Goal: Task Accomplishment & Management: Use online tool/utility

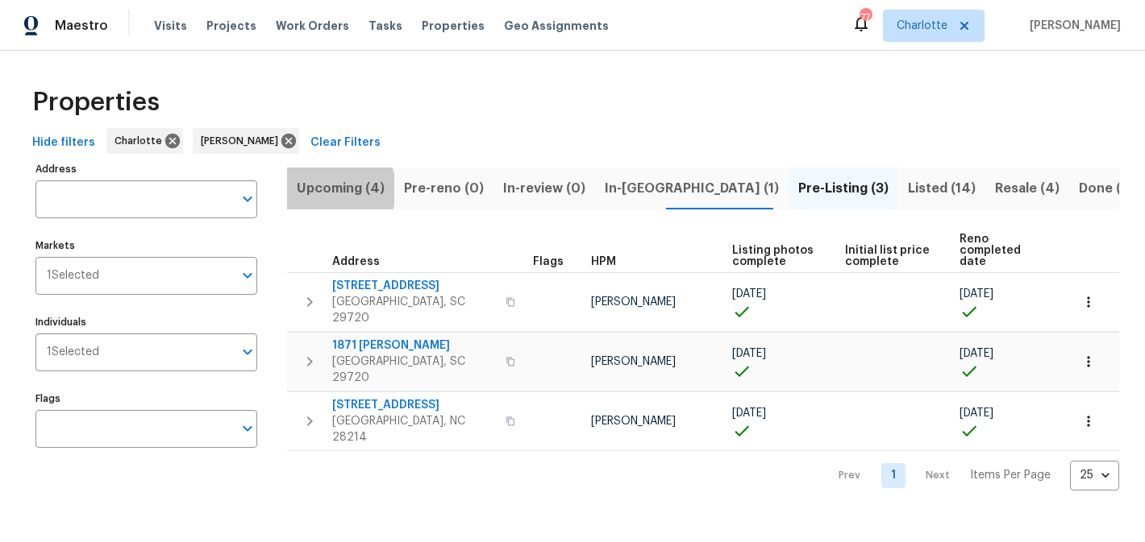
click at [326, 189] on span "Upcoming (4)" at bounding box center [341, 188] width 88 height 23
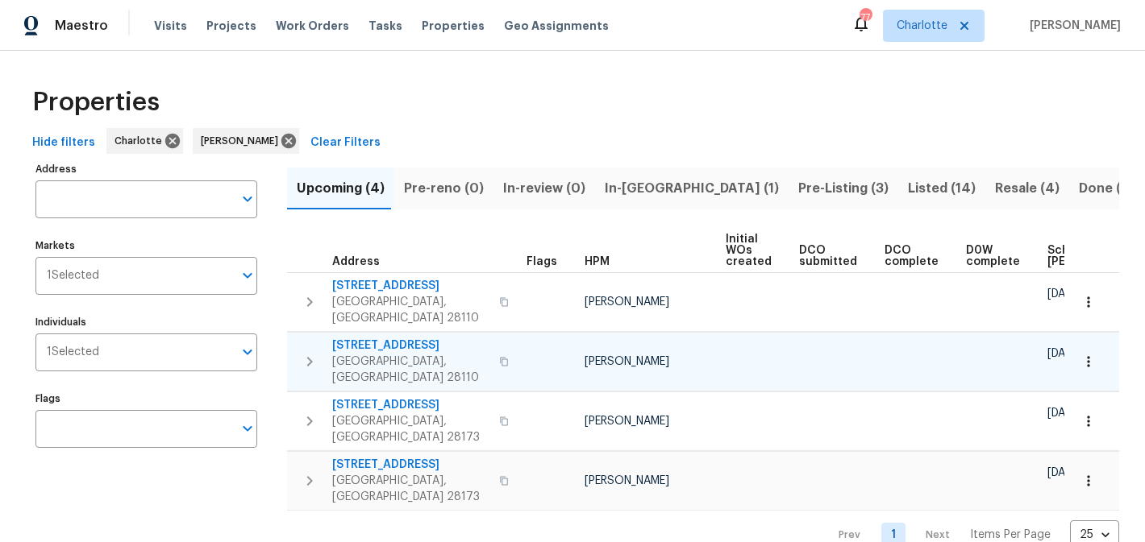
scroll to position [0, 193]
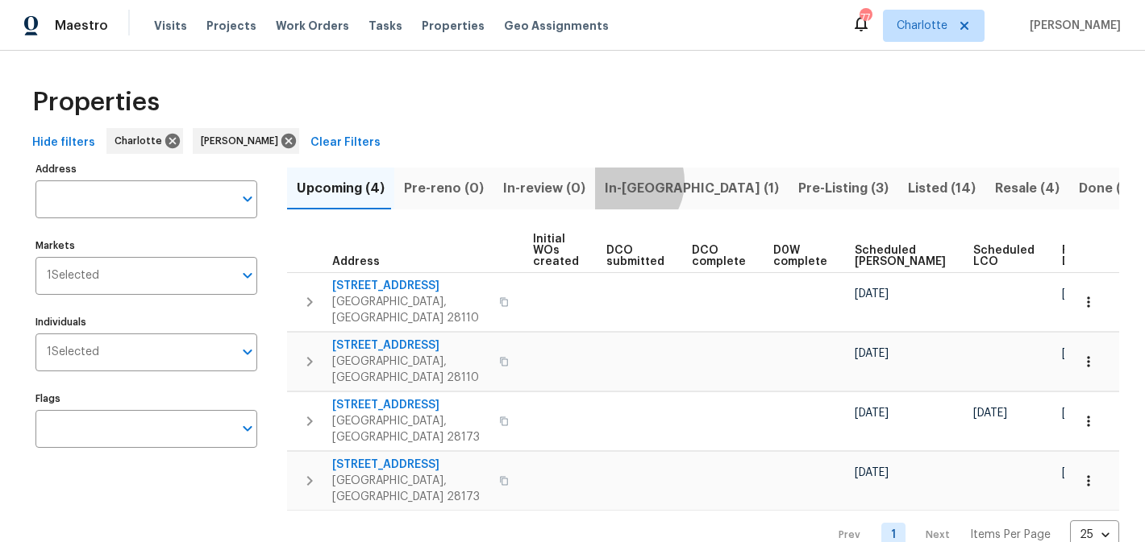
click at [610, 181] on span "In-reno (1)" at bounding box center [691, 188] width 174 height 23
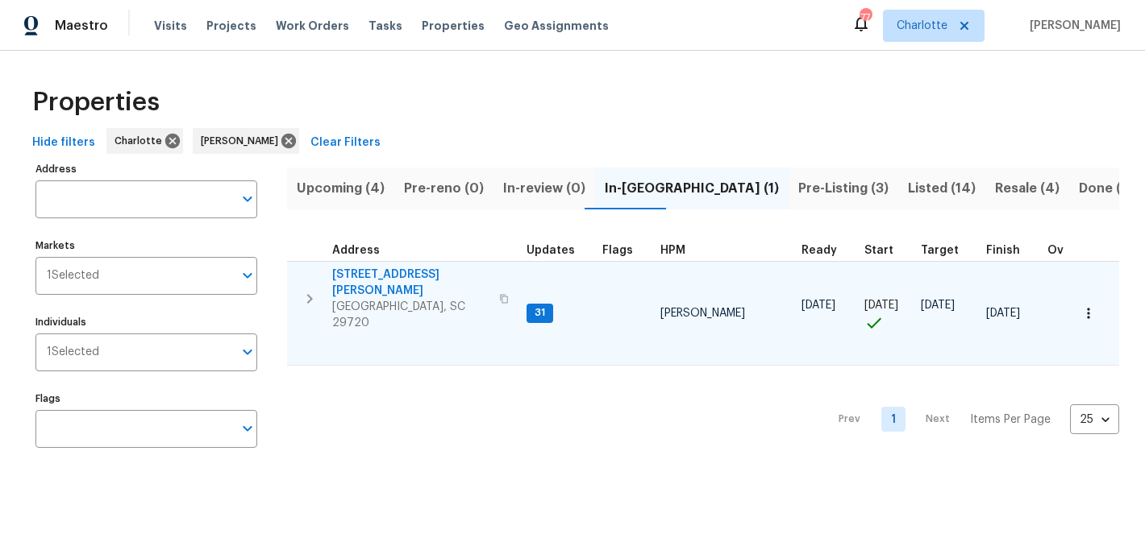
click at [339, 279] on span "2744 Lyndell Way" at bounding box center [410, 283] width 157 height 32
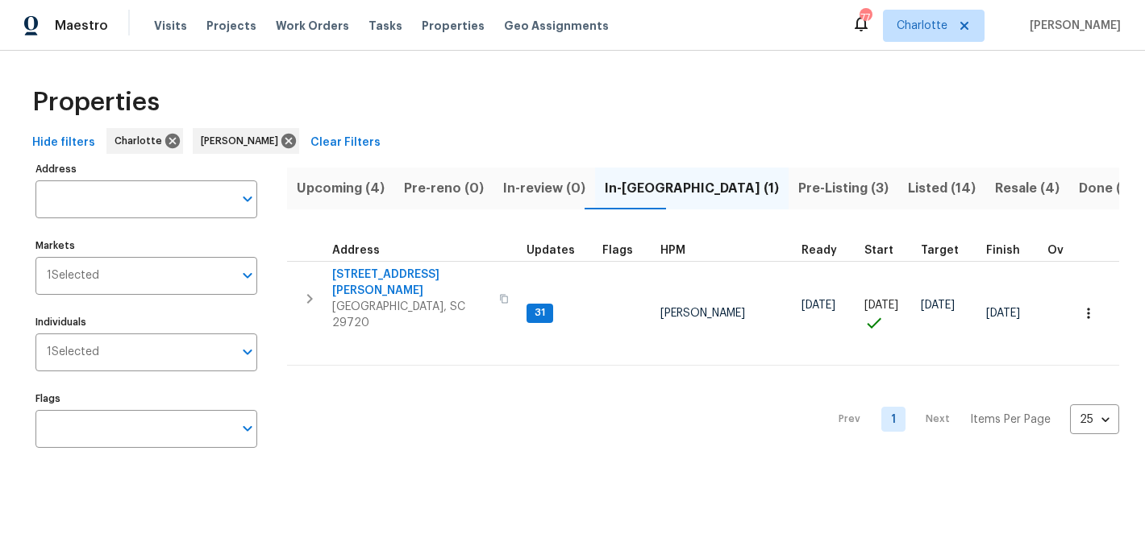
click at [798, 177] on span "Pre-Listing (3)" at bounding box center [843, 188] width 90 height 23
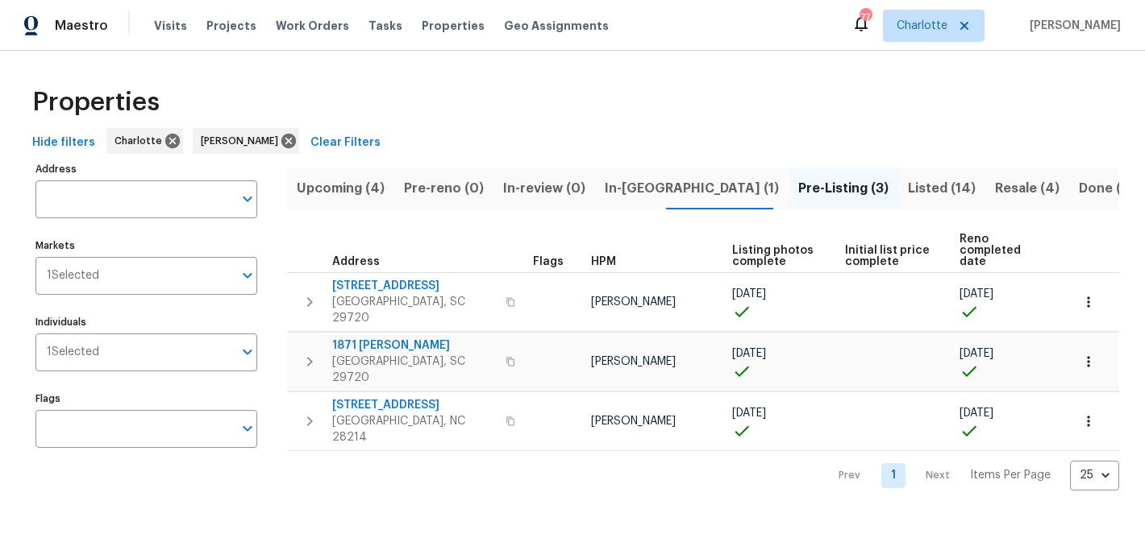
click at [908, 186] on span "Listed (14)" at bounding box center [942, 188] width 68 height 23
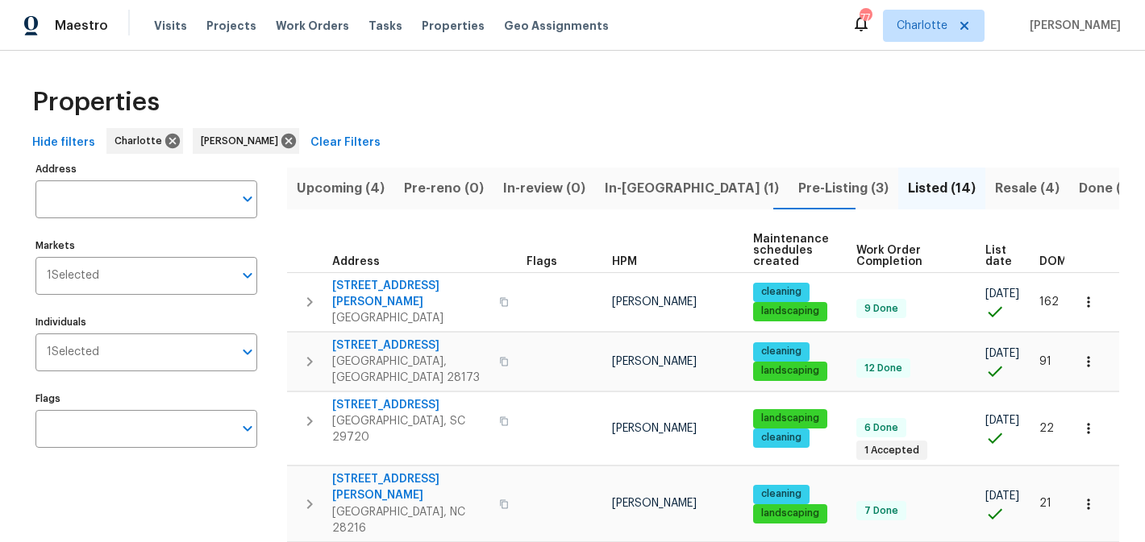
click at [995, 184] on span "Resale (4)" at bounding box center [1027, 188] width 64 height 23
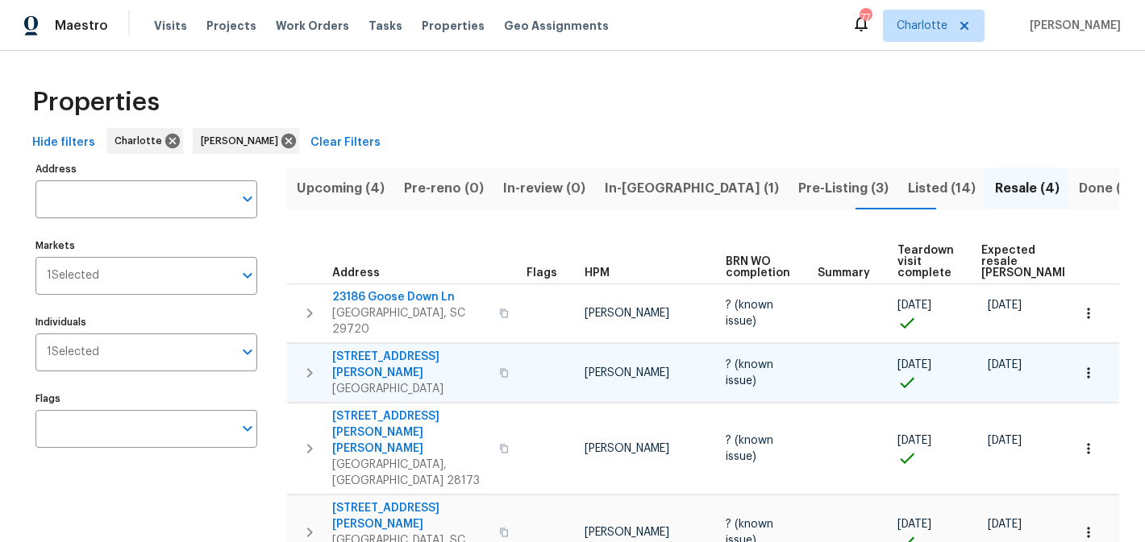
scroll to position [19, 0]
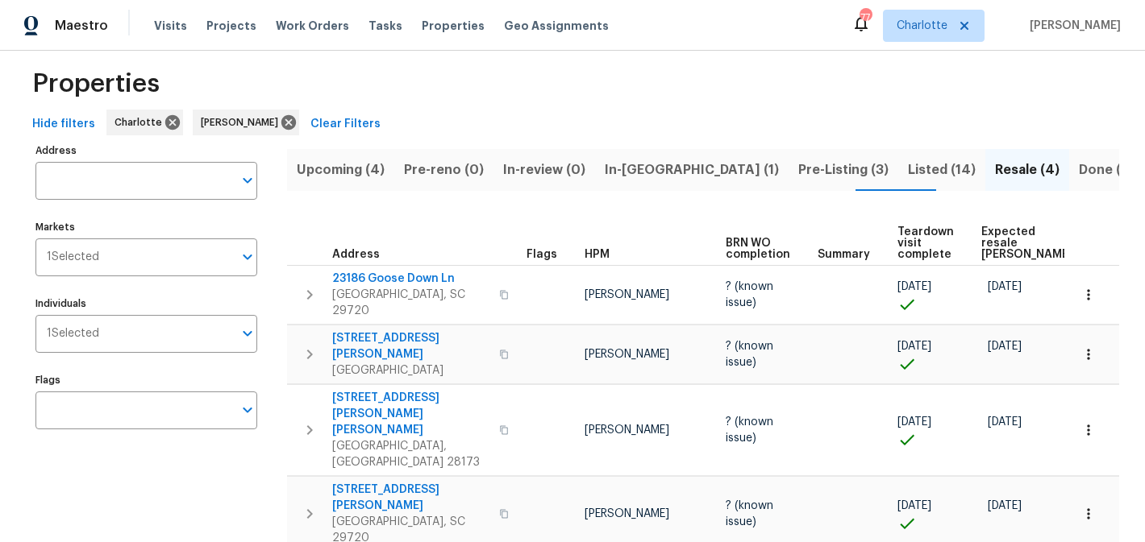
click at [908, 164] on span "Listed (14)" at bounding box center [942, 170] width 68 height 23
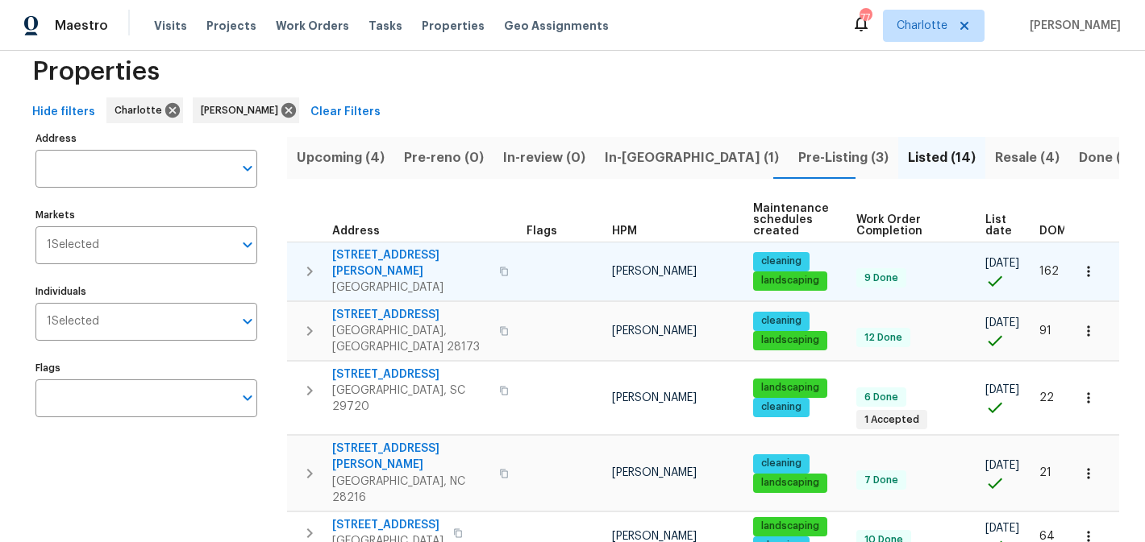
scroll to position [35, 0]
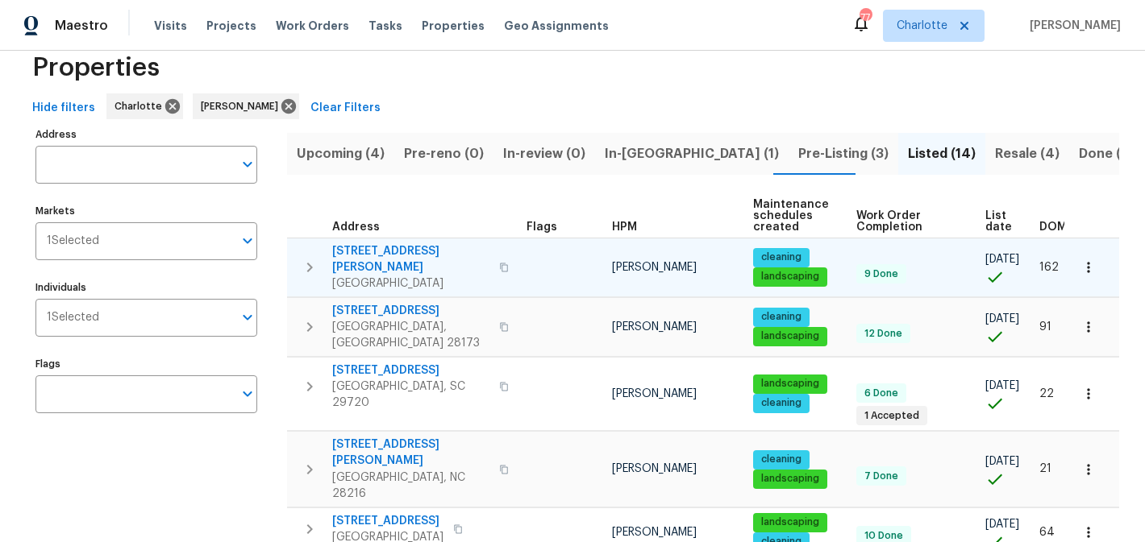
click at [347, 250] on span "5006 Brodie Ln" at bounding box center [410, 259] width 157 height 32
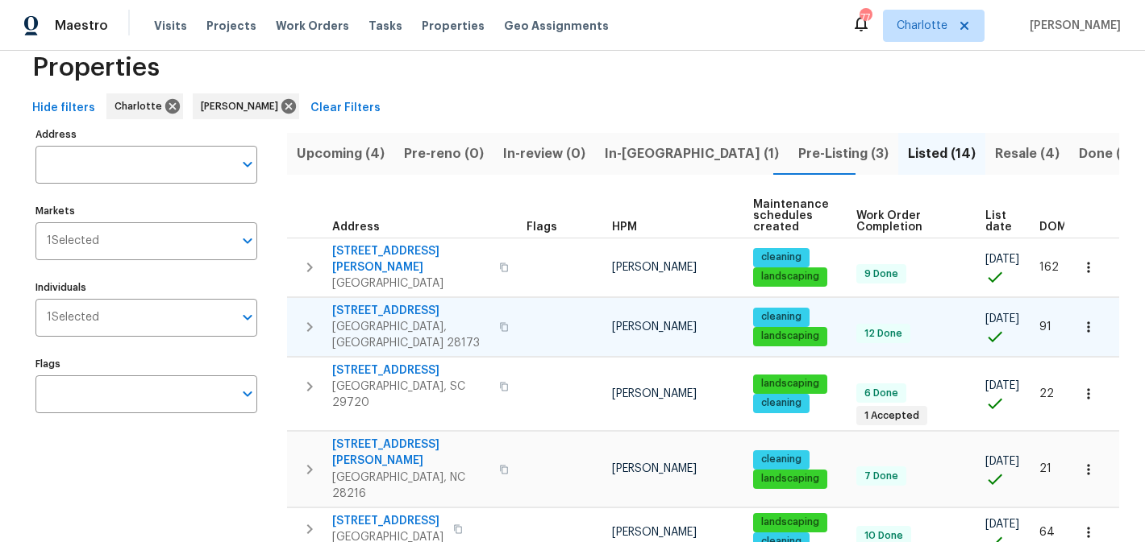
click at [383, 303] on span "8803 Sweetwater Pl" at bounding box center [410, 311] width 157 height 16
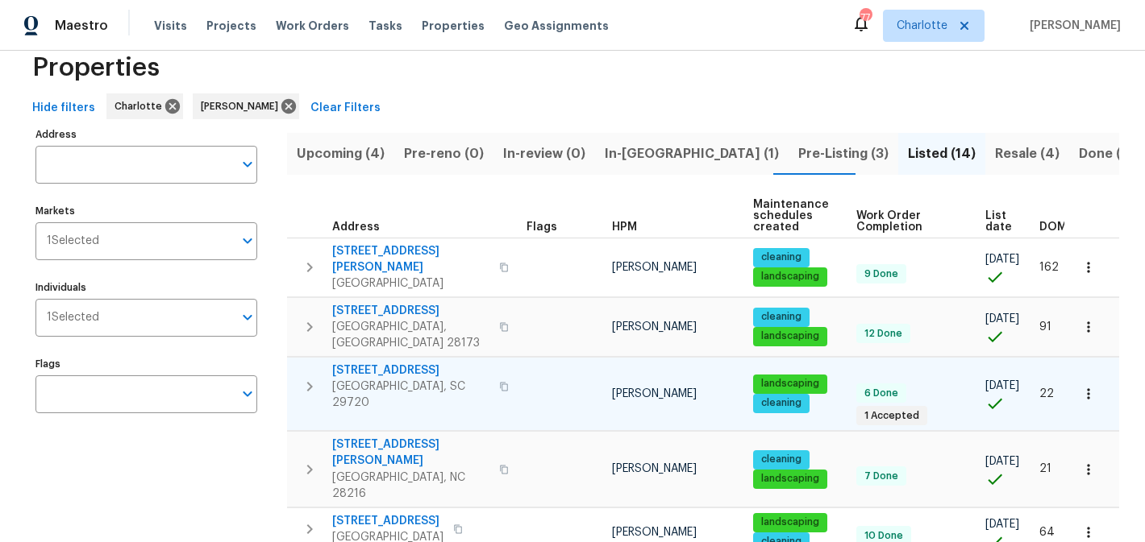
click at [382, 363] on span "5142 Sedgefield Dr" at bounding box center [410, 371] width 157 height 16
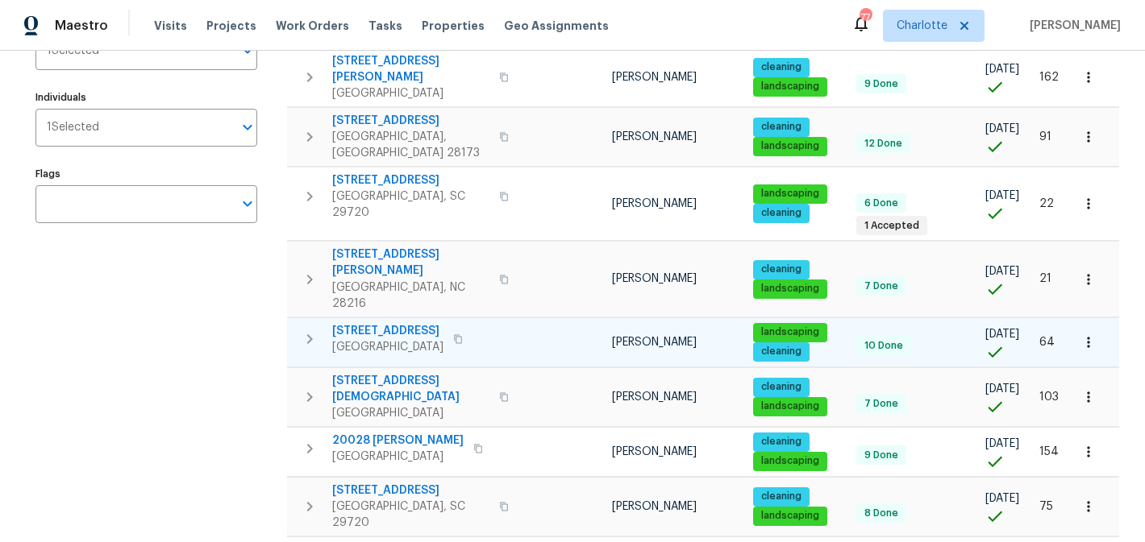
scroll to position [235, 0]
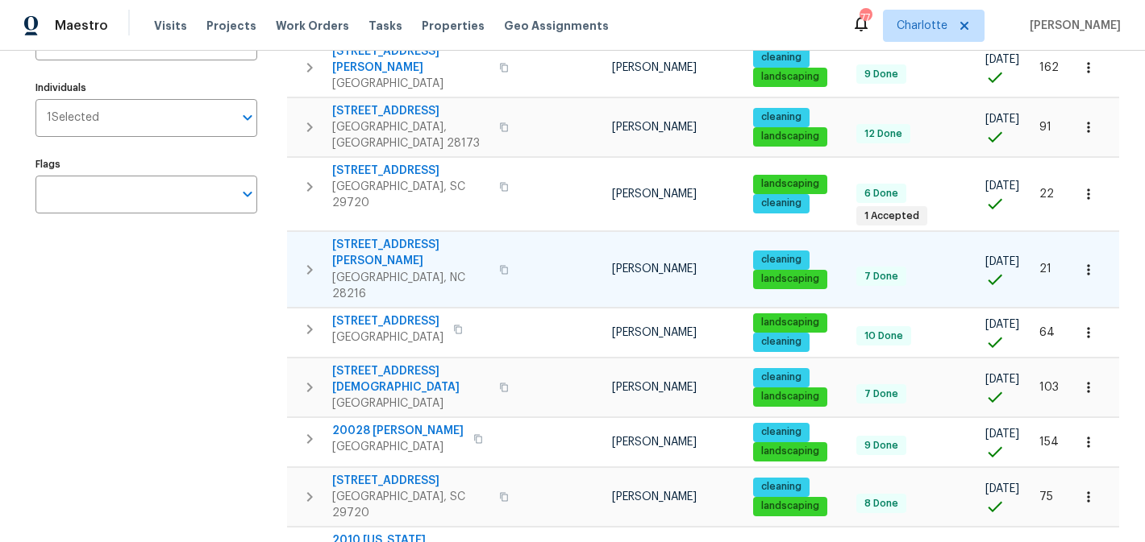
click at [376, 237] on span "1104 Rook Rd" at bounding box center [410, 253] width 157 height 32
click at [311, 260] on icon "button" at bounding box center [309, 269] width 19 height 19
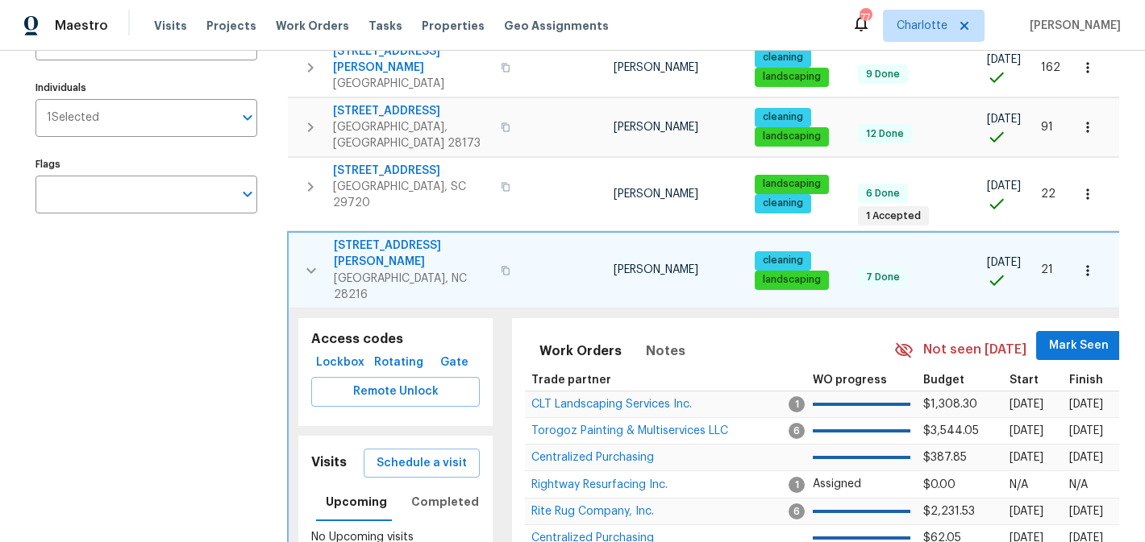
click at [1095, 253] on button "button" at bounding box center [1087, 270] width 35 height 35
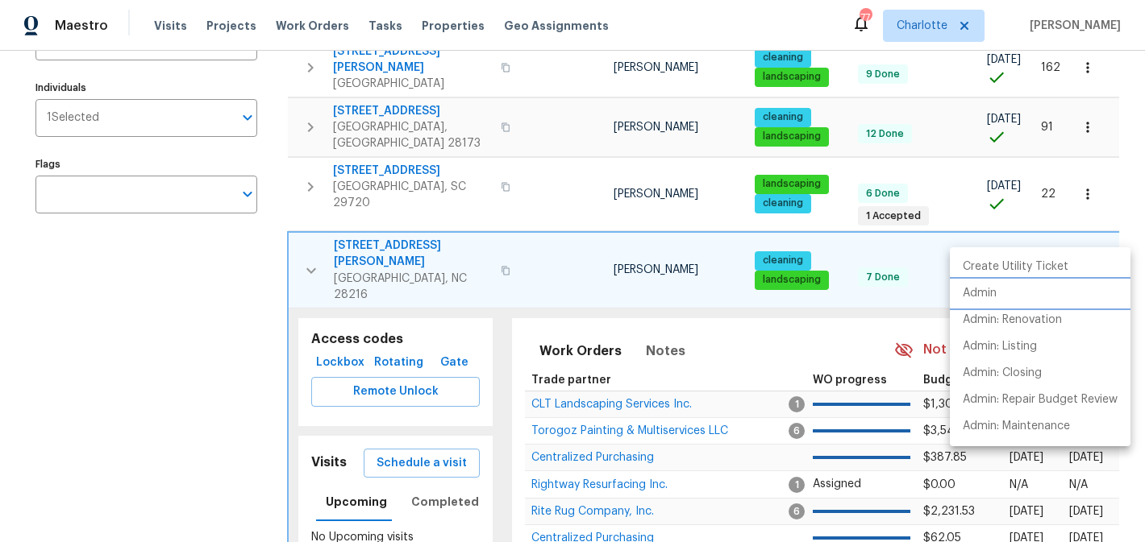
click at [981, 285] on p "Admin" at bounding box center [979, 293] width 34 height 17
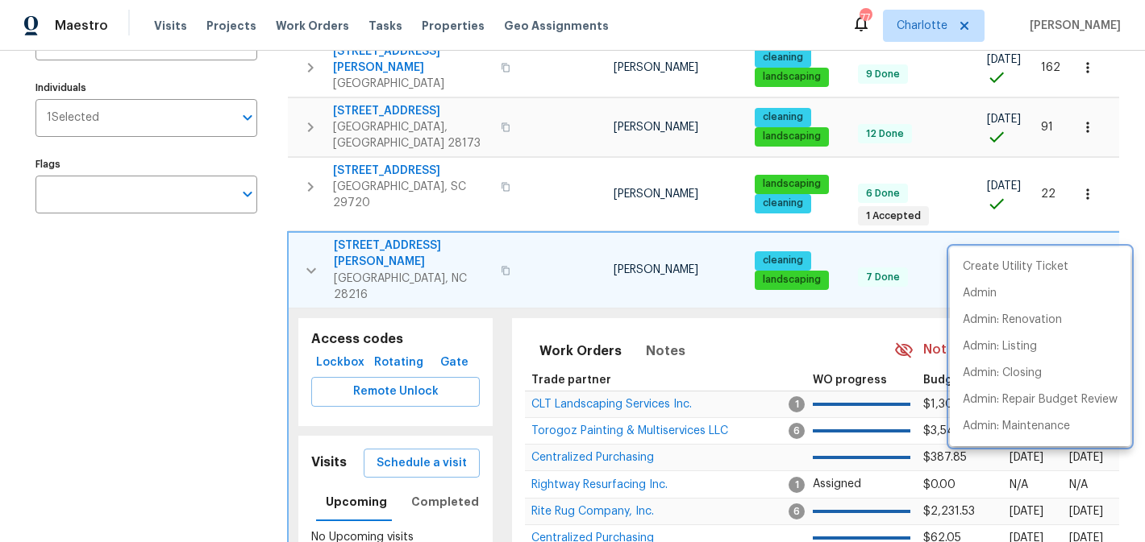
click at [311, 223] on div at bounding box center [572, 271] width 1145 height 542
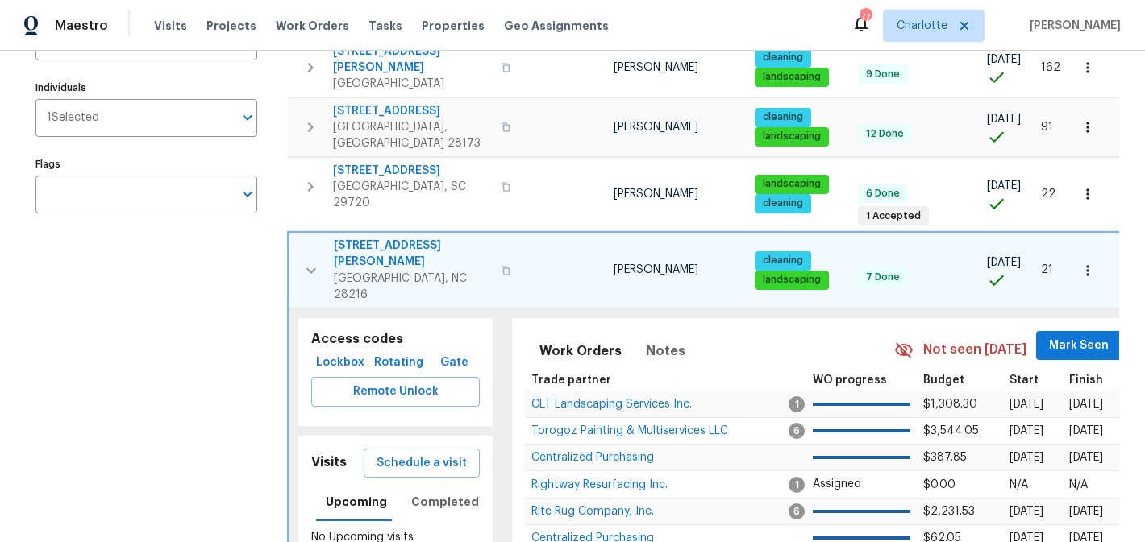
click at [311, 261] on icon "button" at bounding box center [310, 270] width 19 height 19
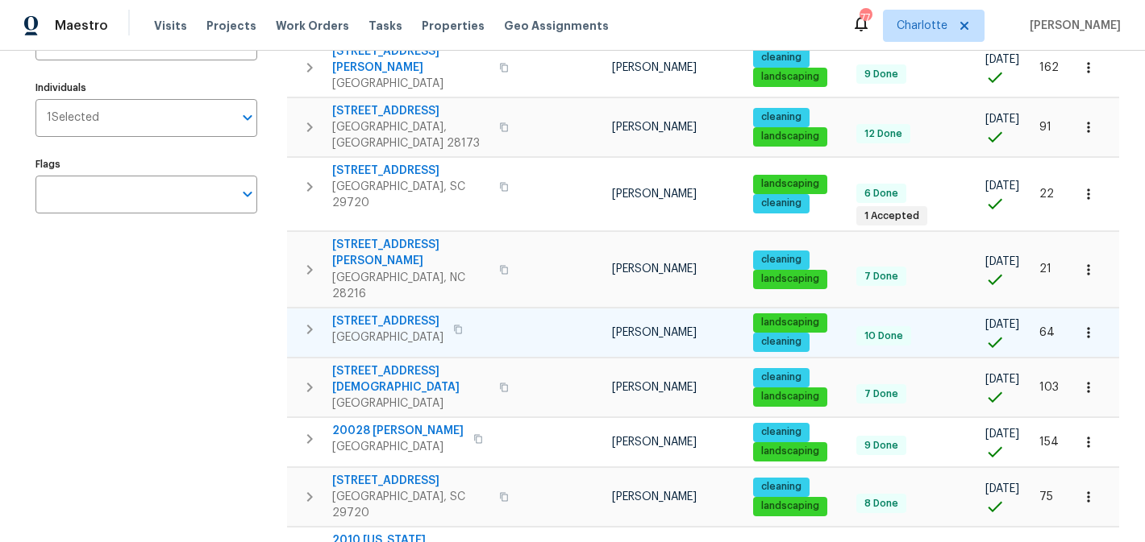
click at [305, 320] on icon "button" at bounding box center [309, 329] width 19 height 19
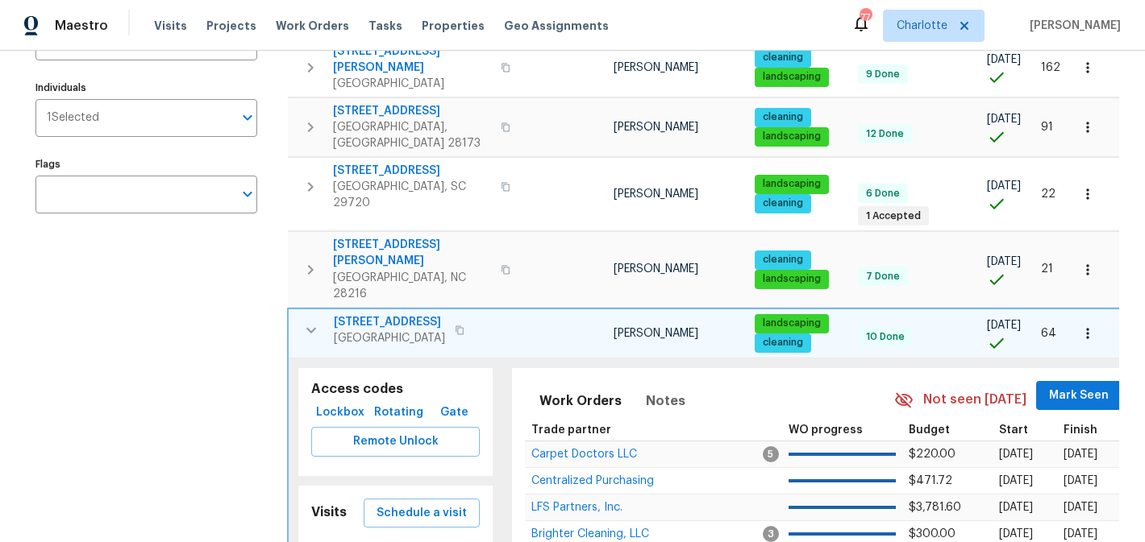
click at [305, 321] on icon "button" at bounding box center [310, 330] width 19 height 19
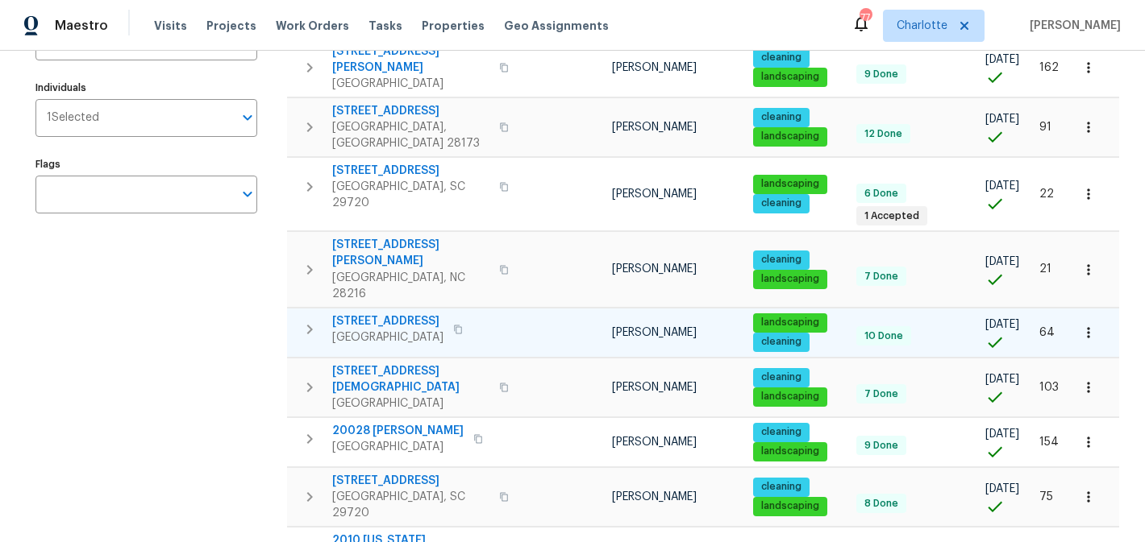
click at [365, 314] on span "5013 Crandon Rd" at bounding box center [387, 322] width 111 height 16
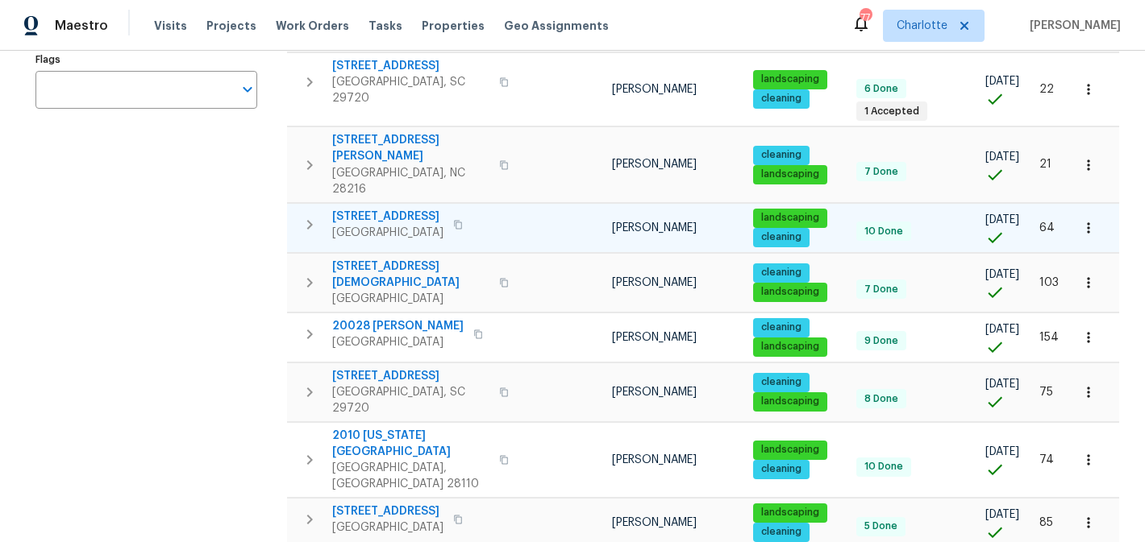
scroll to position [470, 0]
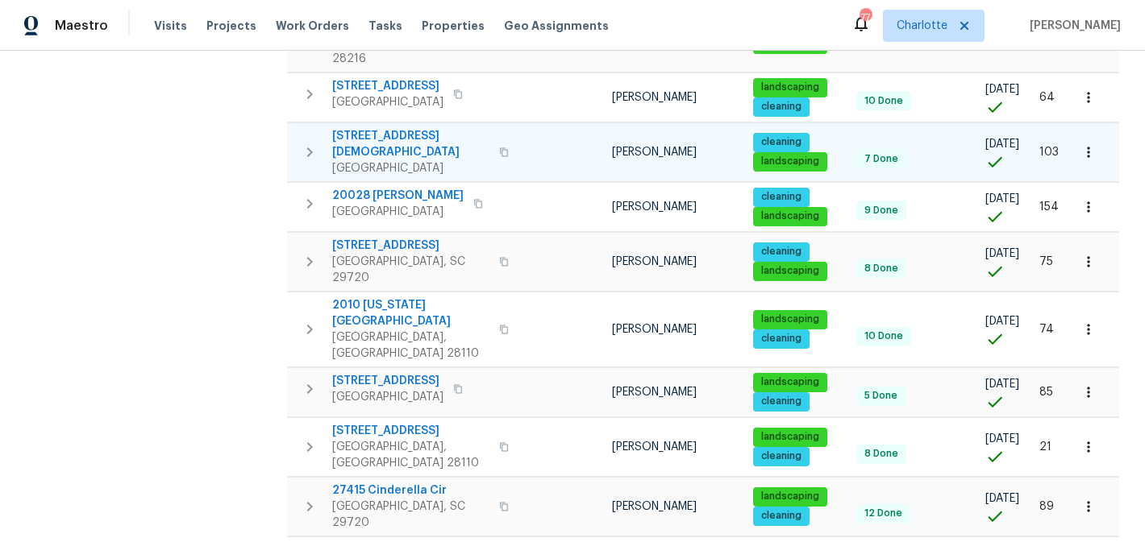
click at [404, 128] on span "7308 Pleasant Hill Church Rd" at bounding box center [410, 144] width 157 height 32
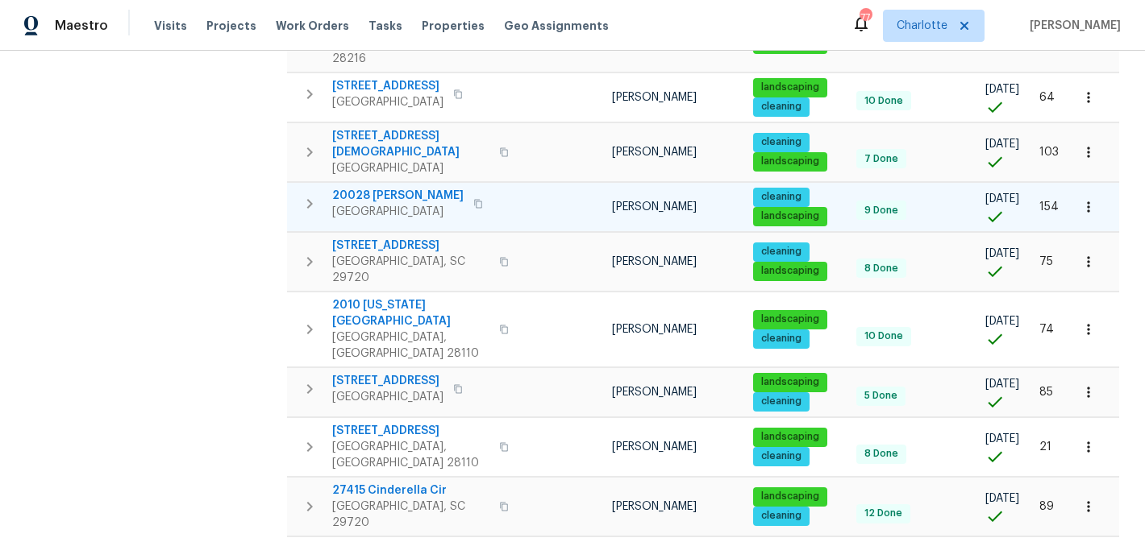
click at [394, 188] on span "20028 Dovekie Ln" at bounding box center [397, 196] width 131 height 16
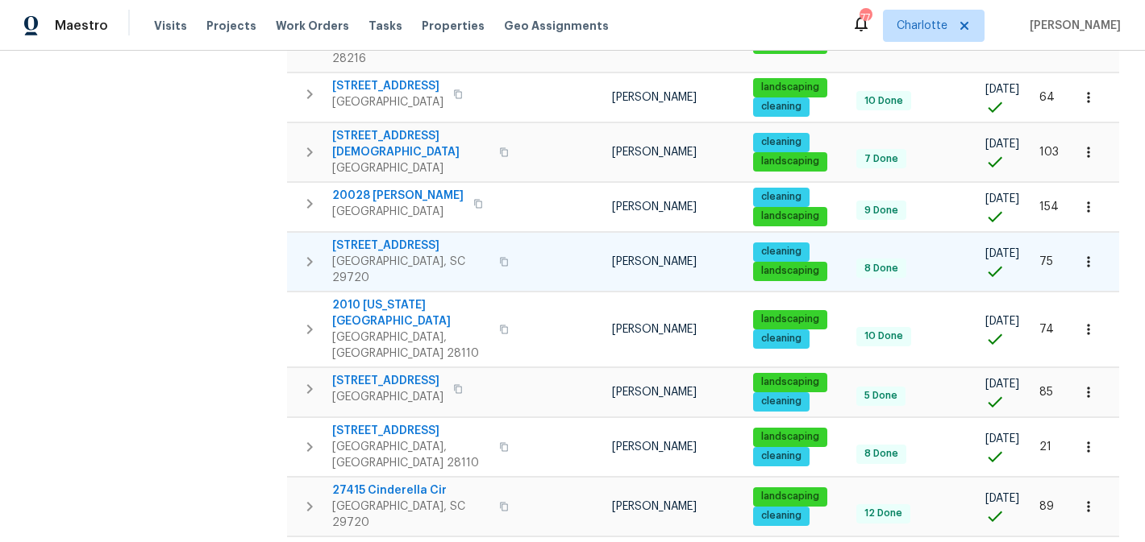
click at [381, 238] on span "3090 Bridgewater St" at bounding box center [410, 246] width 157 height 16
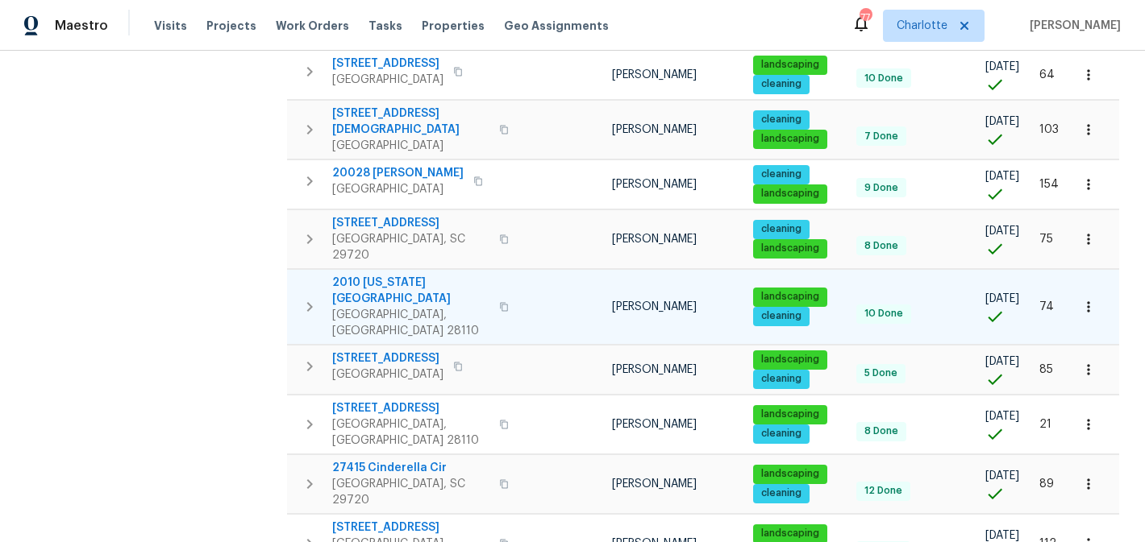
scroll to position [511, 0]
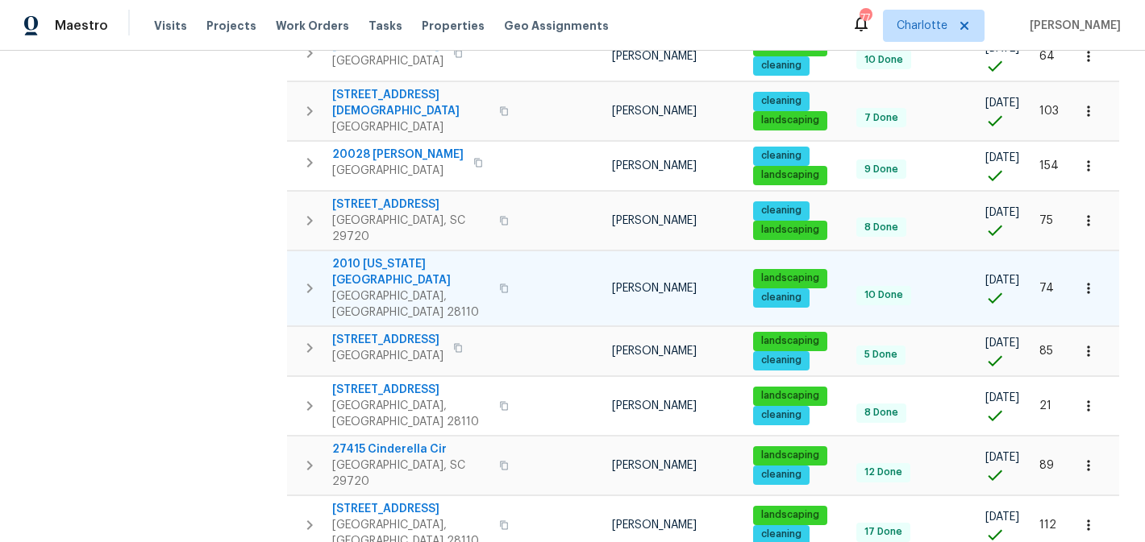
click at [399, 256] on span "2010 Kansas City Dr" at bounding box center [410, 272] width 157 height 32
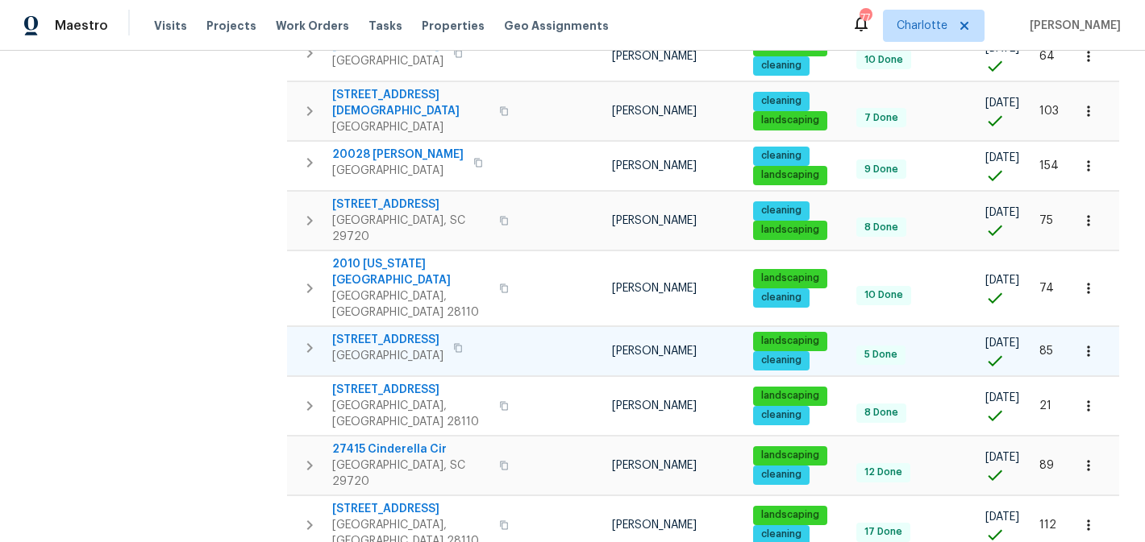
click at [389, 332] on span "[STREET_ADDRESS]" at bounding box center [387, 340] width 111 height 16
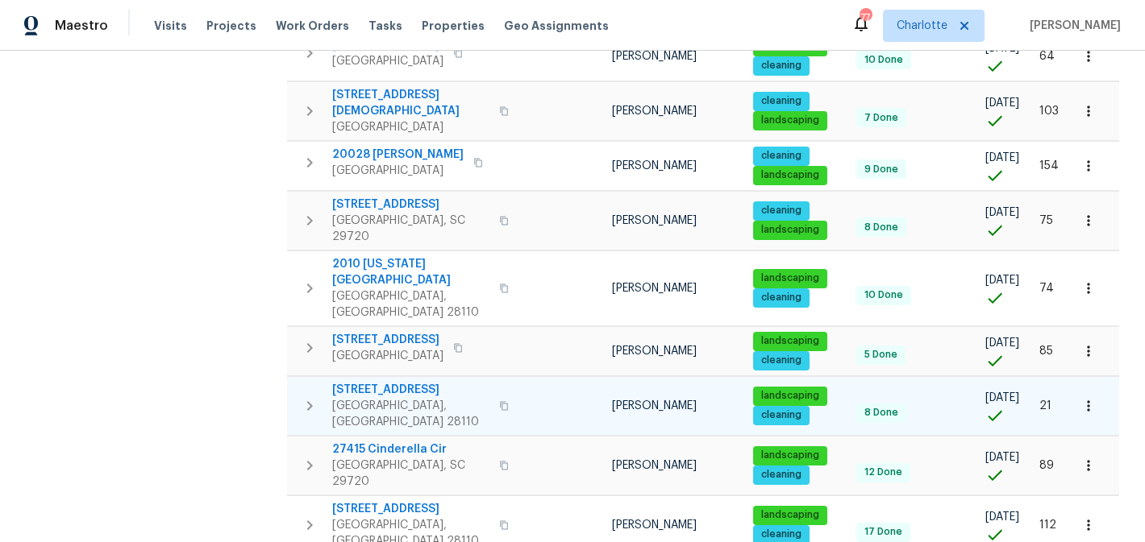
click at [391, 382] on span "2903 Rosemeade Dr" at bounding box center [410, 390] width 157 height 16
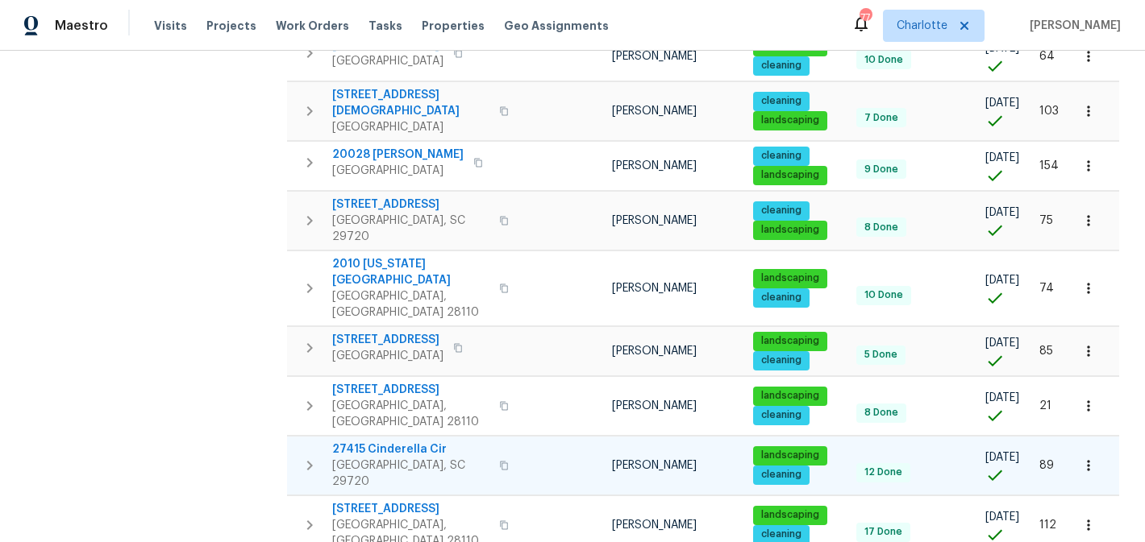
click at [385, 442] on span "27415 Cinderella Cir" at bounding box center [410, 450] width 157 height 16
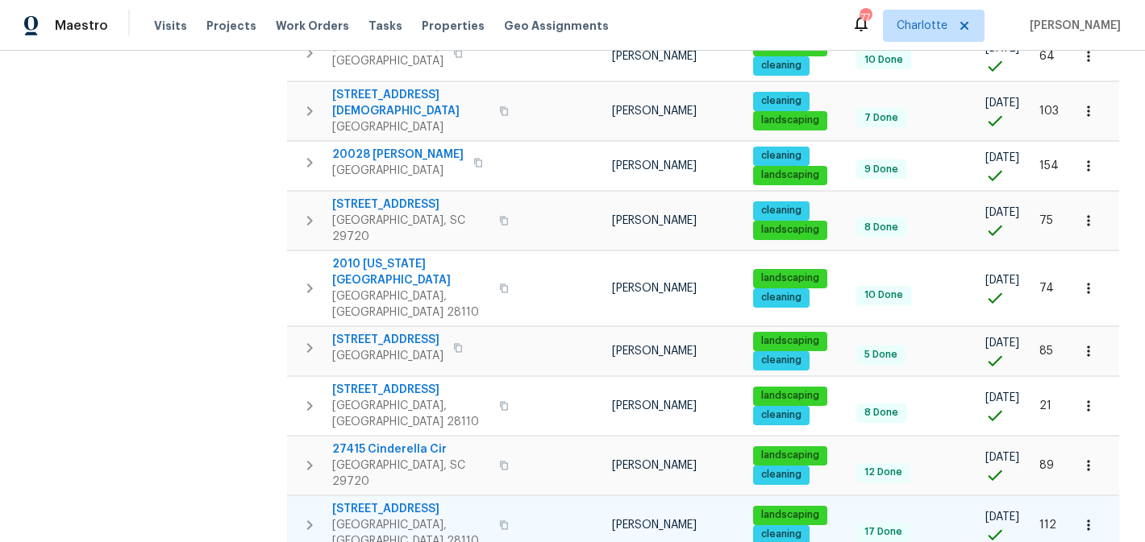
click at [383, 501] on span "3203 Oakdale Dr" at bounding box center [410, 509] width 157 height 16
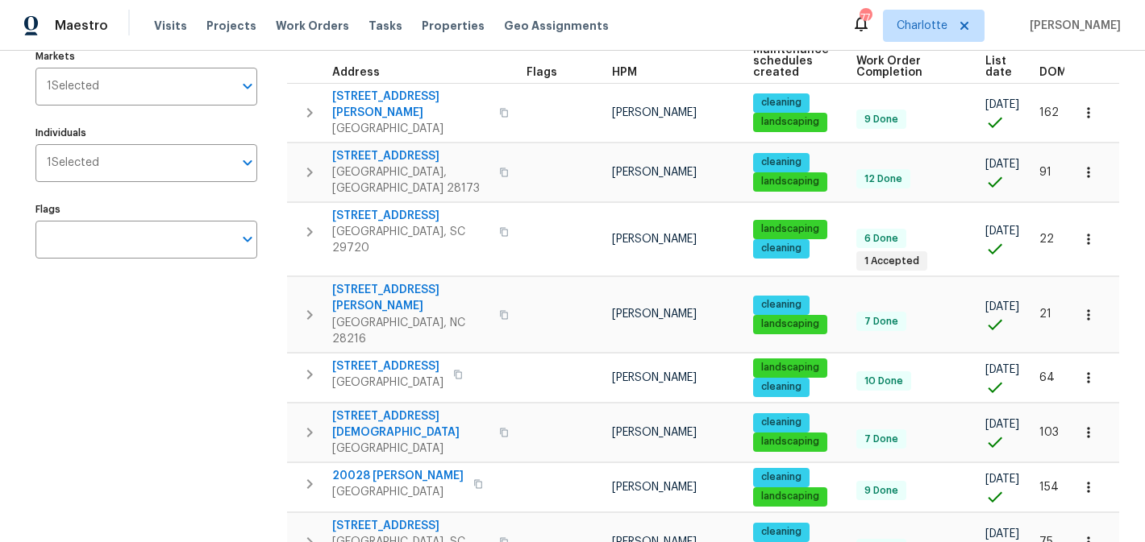
scroll to position [0, 0]
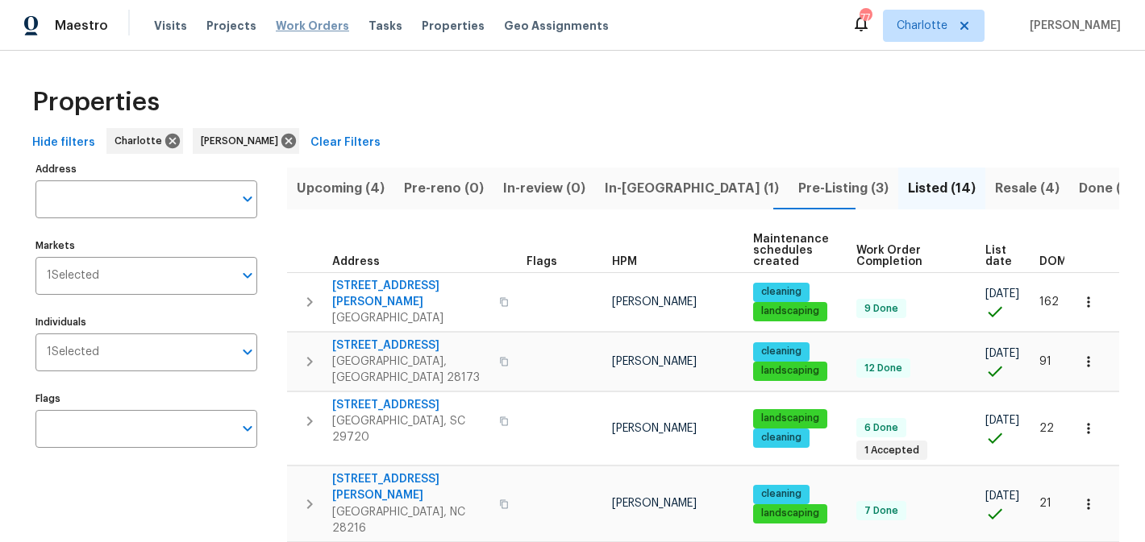
click at [289, 31] on span "Work Orders" at bounding box center [312, 26] width 73 height 16
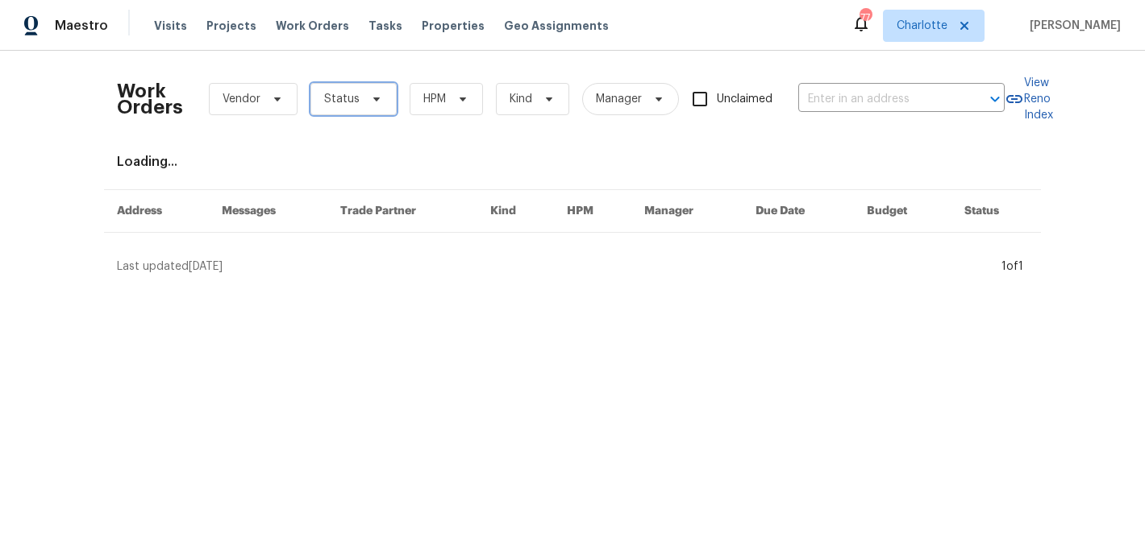
click at [373, 99] on icon at bounding box center [376, 100] width 6 height 4
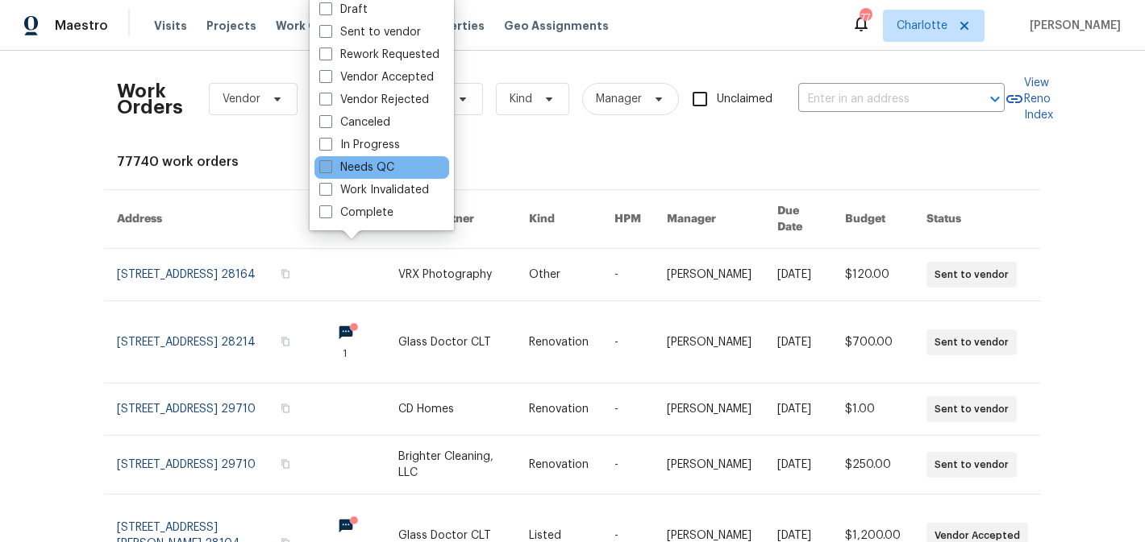
click at [366, 166] on label "Needs QC" at bounding box center [356, 168] width 75 height 16
click at [330, 166] on input "Needs QC" at bounding box center [324, 165] width 10 height 10
checkbox input "true"
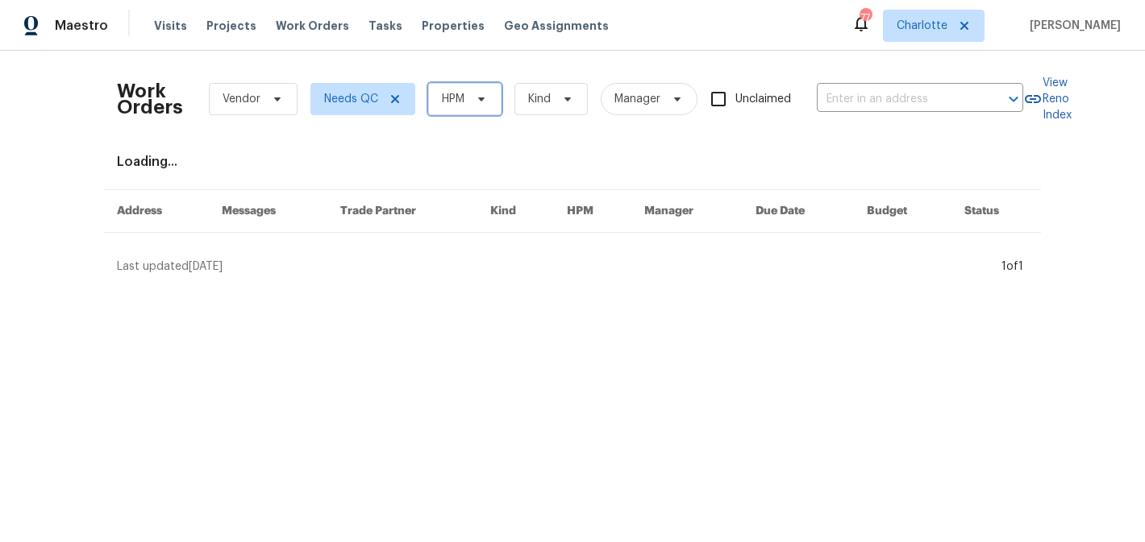
click at [479, 86] on span "HPM" at bounding box center [464, 99] width 73 height 32
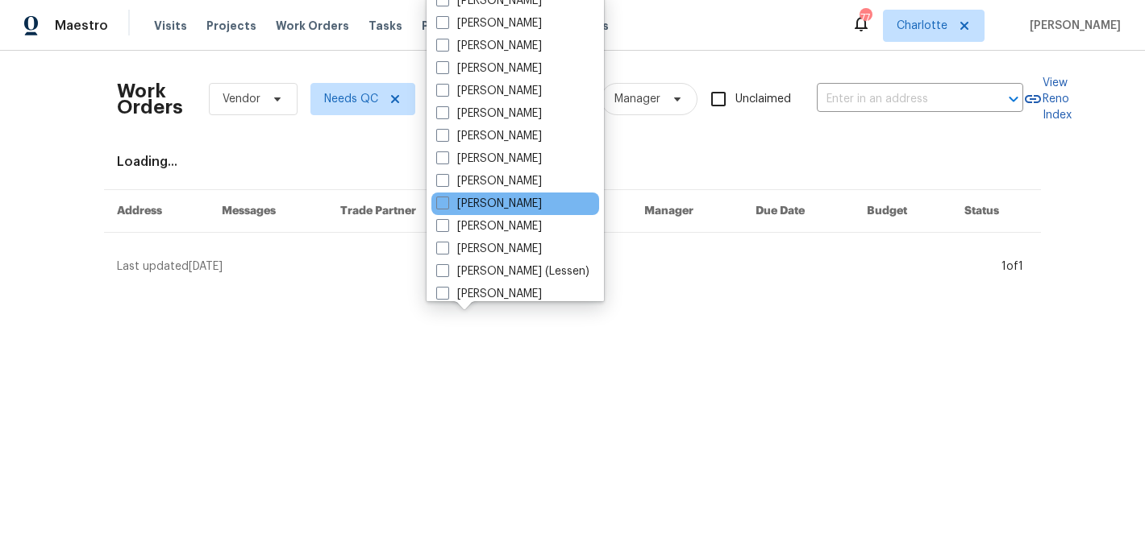
scroll to position [200, 0]
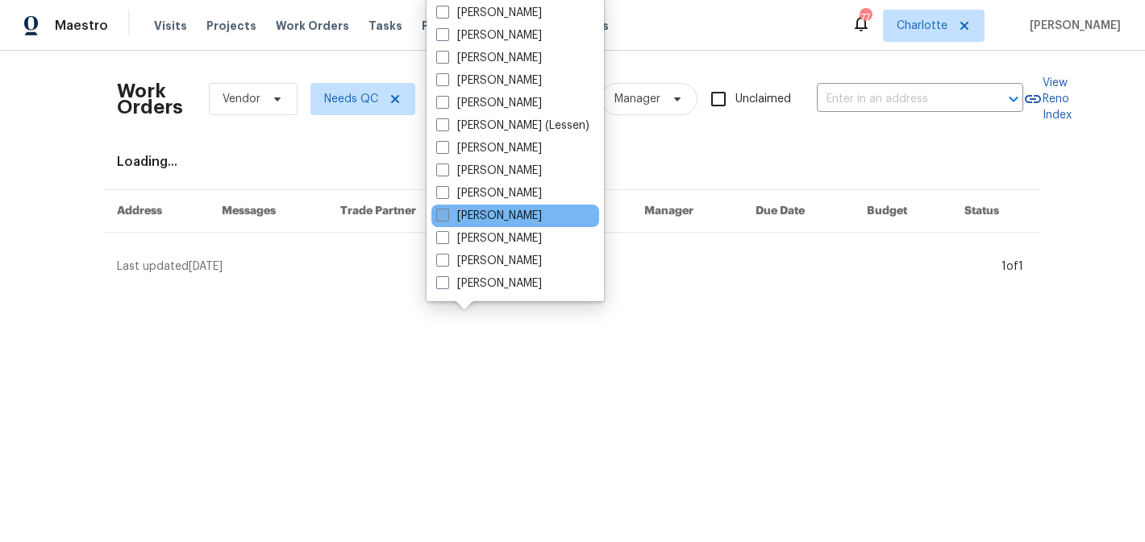
click at [500, 218] on label "[PERSON_NAME]" at bounding box center [489, 216] width 106 height 16
click at [447, 218] on input "[PERSON_NAME]" at bounding box center [441, 213] width 10 height 10
checkbox input "true"
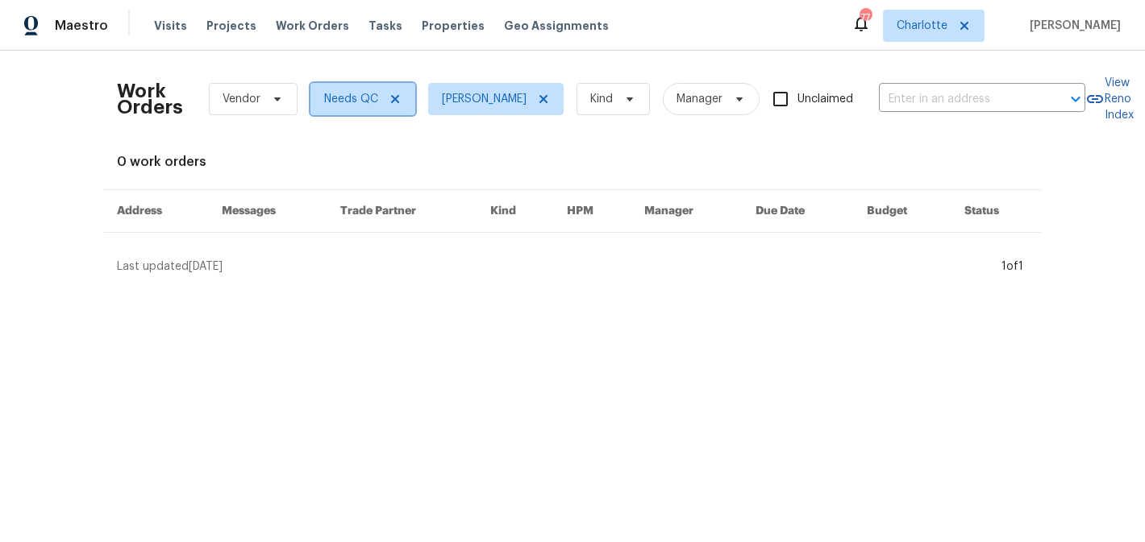
click at [389, 97] on icon at bounding box center [394, 99] width 13 height 13
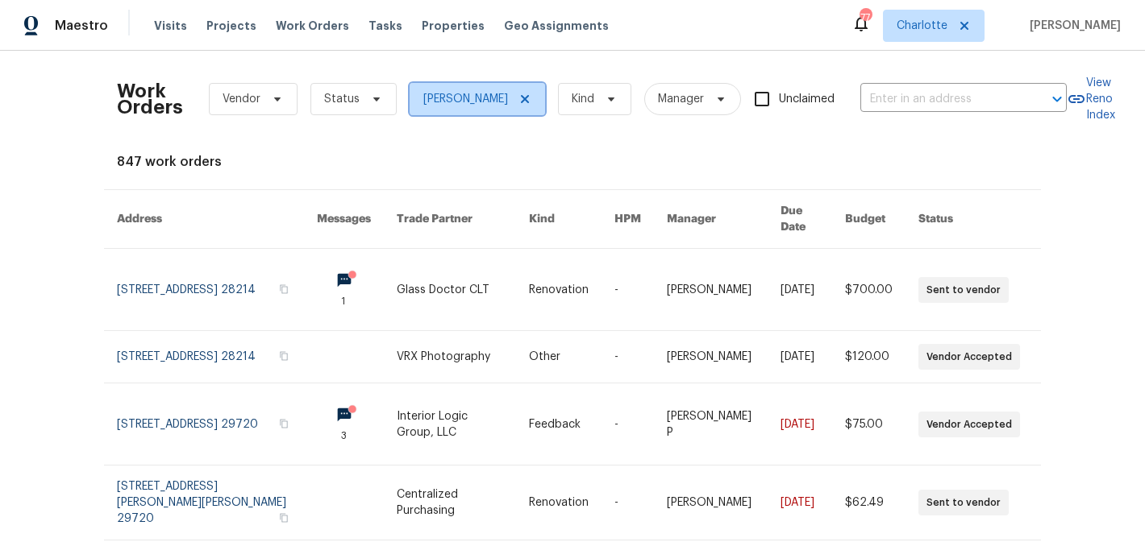
click at [531, 96] on icon at bounding box center [524, 99] width 13 height 13
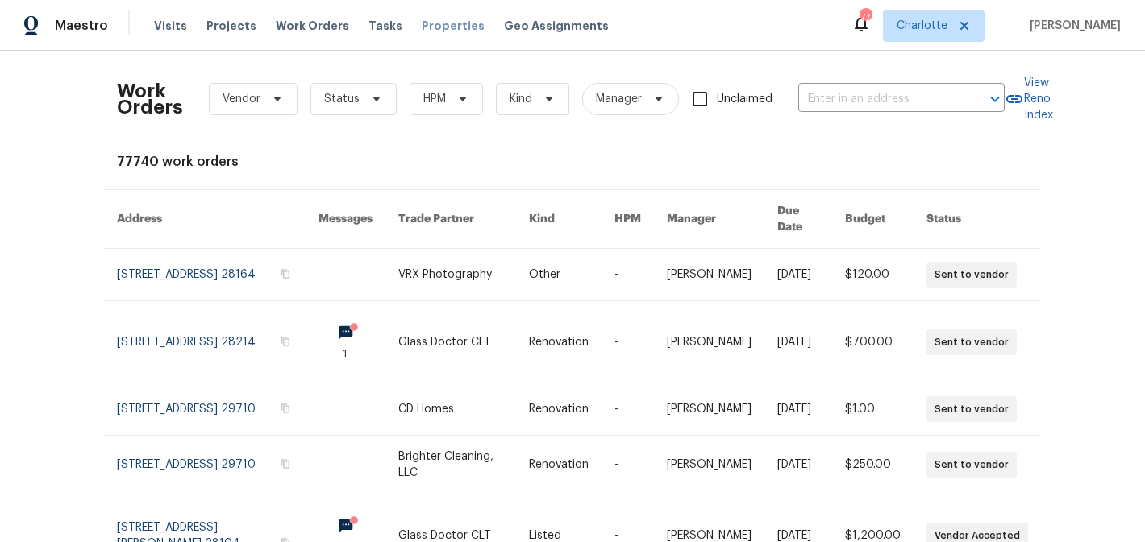
click at [437, 27] on span "Properties" at bounding box center [453, 26] width 63 height 16
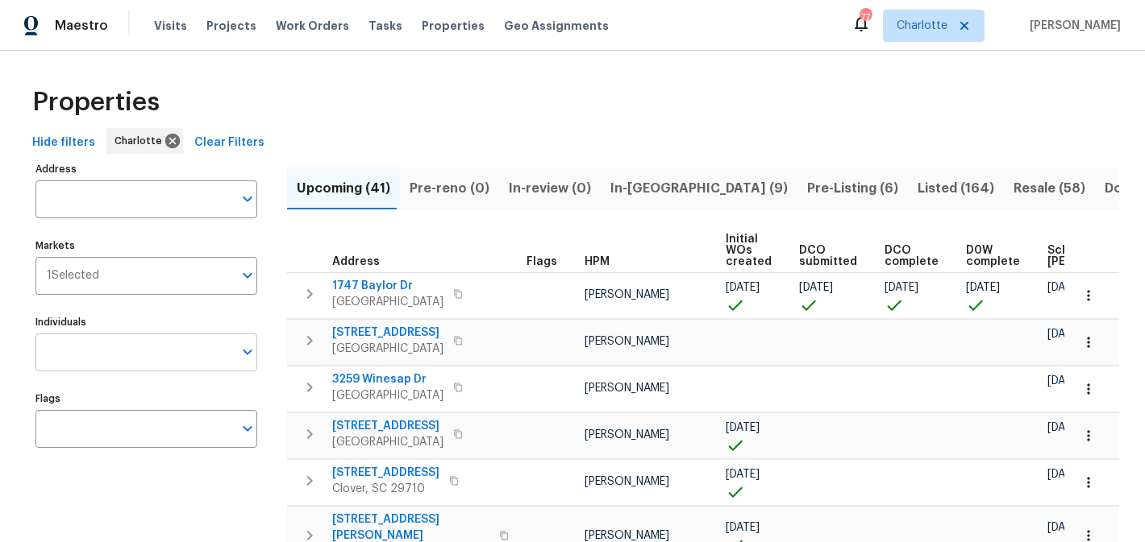
click at [110, 355] on input "Individuals" at bounding box center [133, 353] width 197 height 38
type input "matthew"
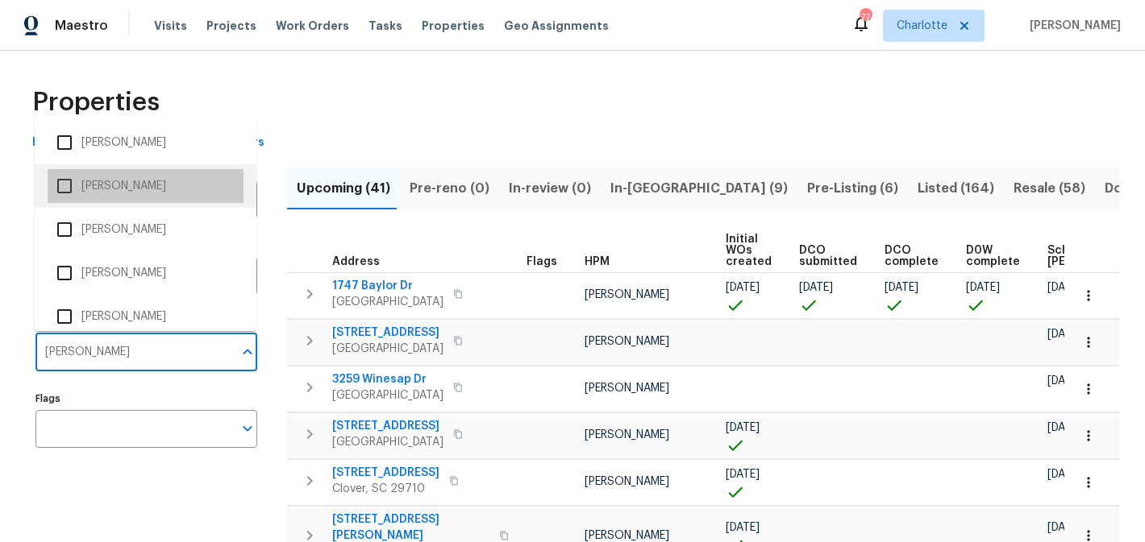
click at [104, 189] on li "[PERSON_NAME]" at bounding box center [146, 186] width 196 height 34
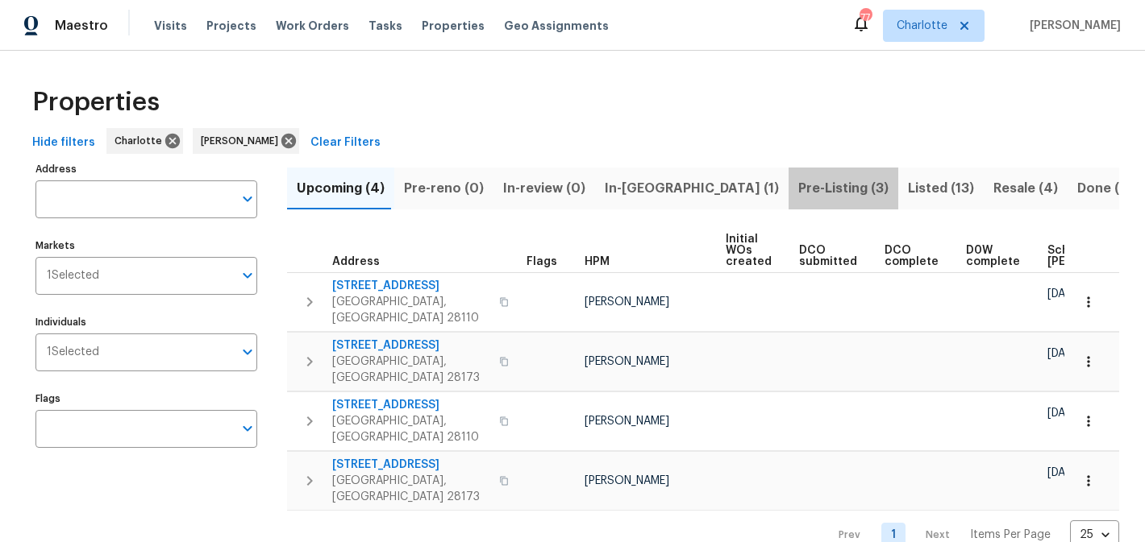
click at [798, 198] on span "Pre-Listing (3)" at bounding box center [843, 188] width 90 height 23
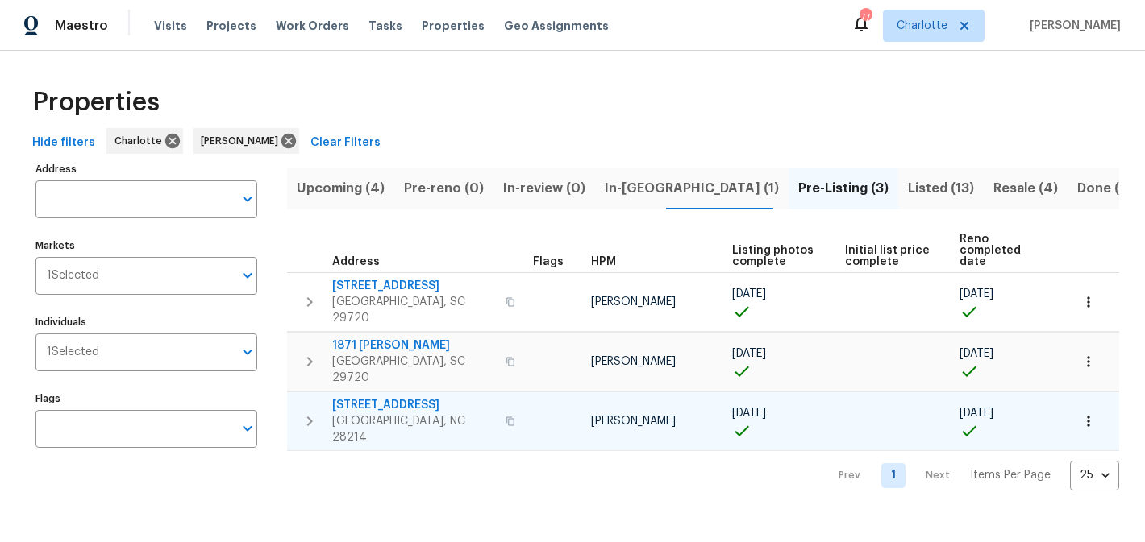
click at [360, 397] on span "505 Old Vine Ct" at bounding box center [414, 405] width 164 height 16
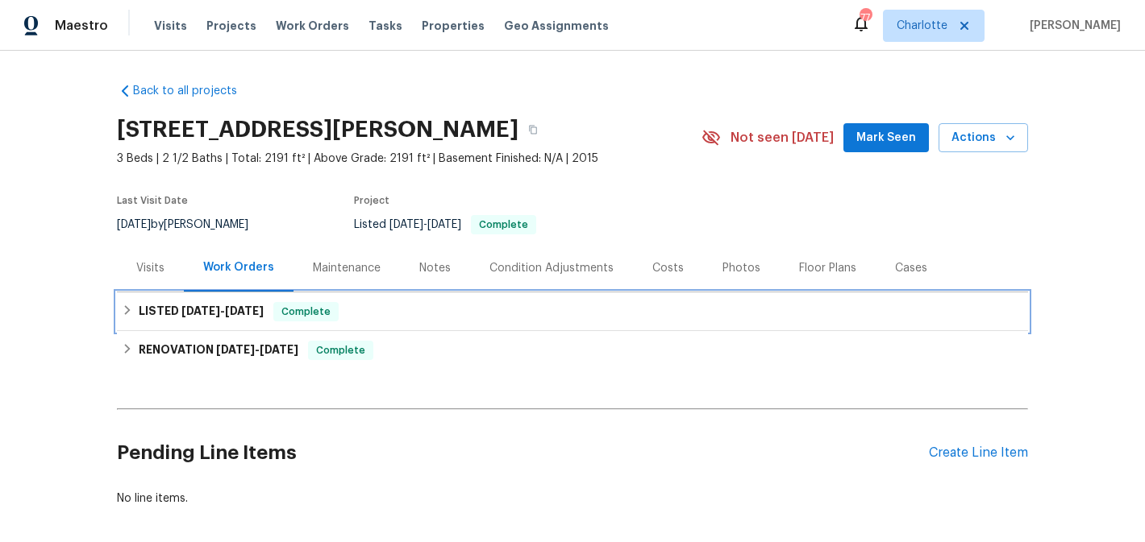
click at [128, 312] on icon at bounding box center [127, 310] width 11 height 11
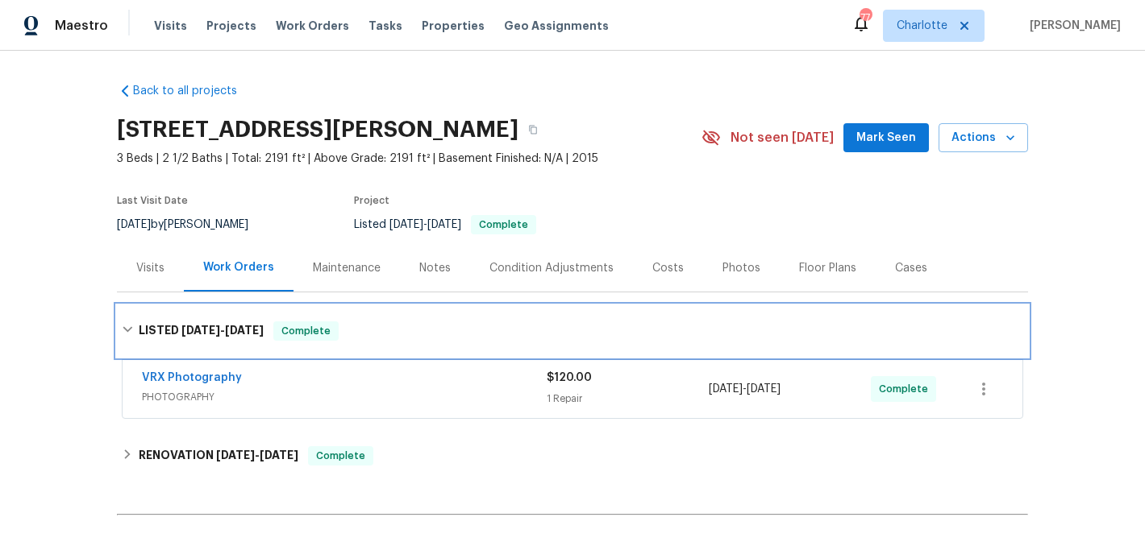
click at [128, 312] on div "LISTED 8/7/25 - 8/8/25 Complete" at bounding box center [572, 331] width 911 height 52
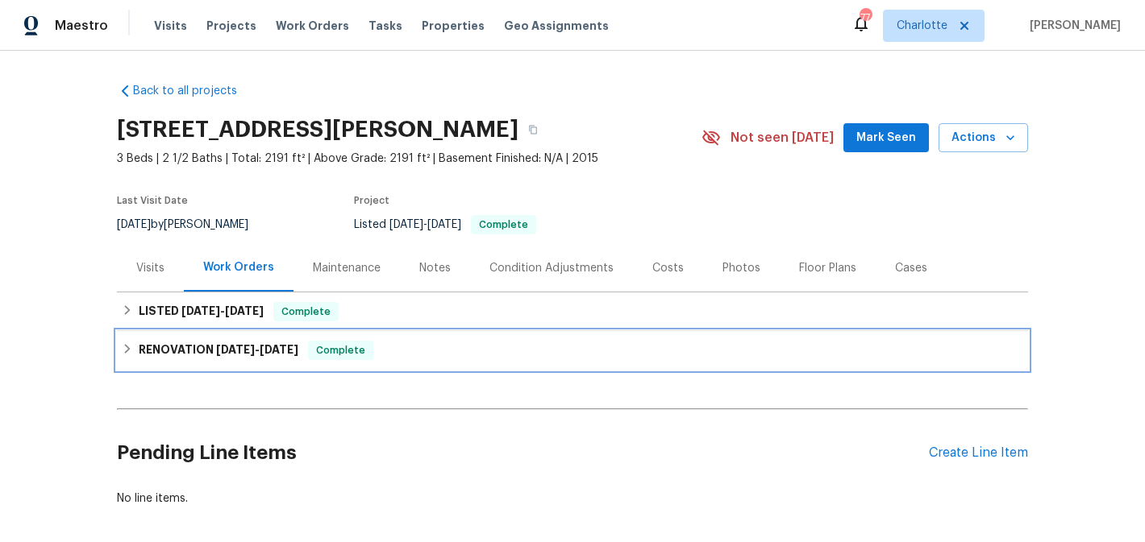
click at [133, 343] on div "RENOVATION 7/29/25 - 8/6/25 Complete" at bounding box center [572, 350] width 901 height 19
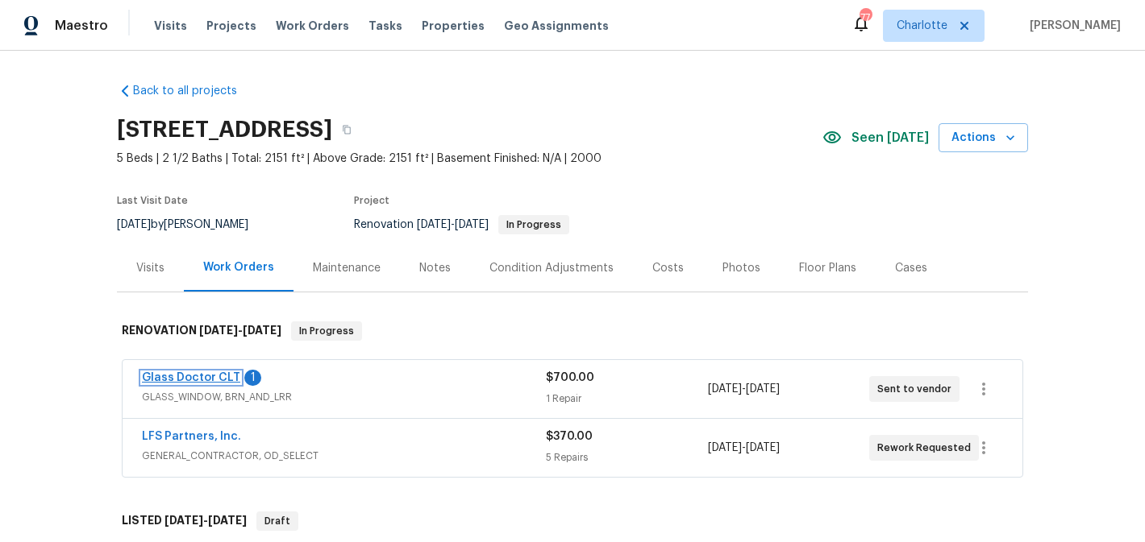
click at [181, 374] on link "Glass Doctor CLT" at bounding box center [191, 377] width 98 height 11
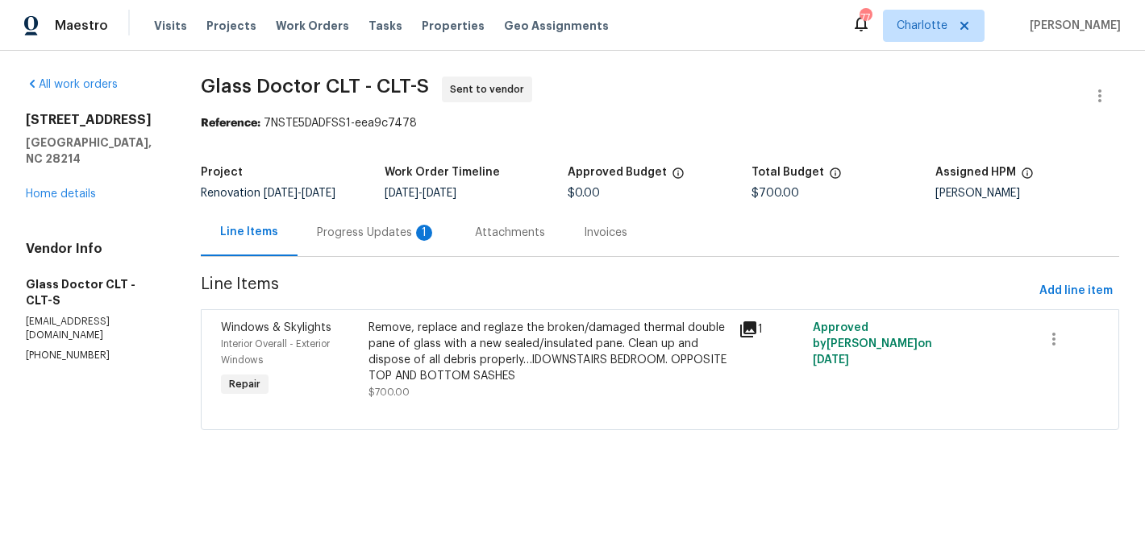
click at [337, 234] on div "Progress Updates 1" at bounding box center [376, 233] width 119 height 16
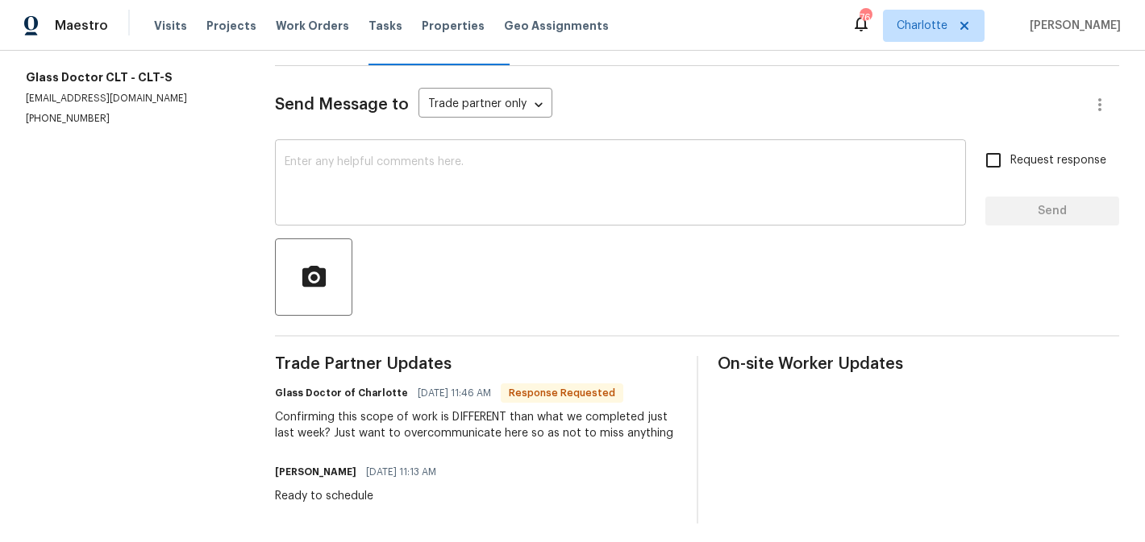
scroll to position [164, 0]
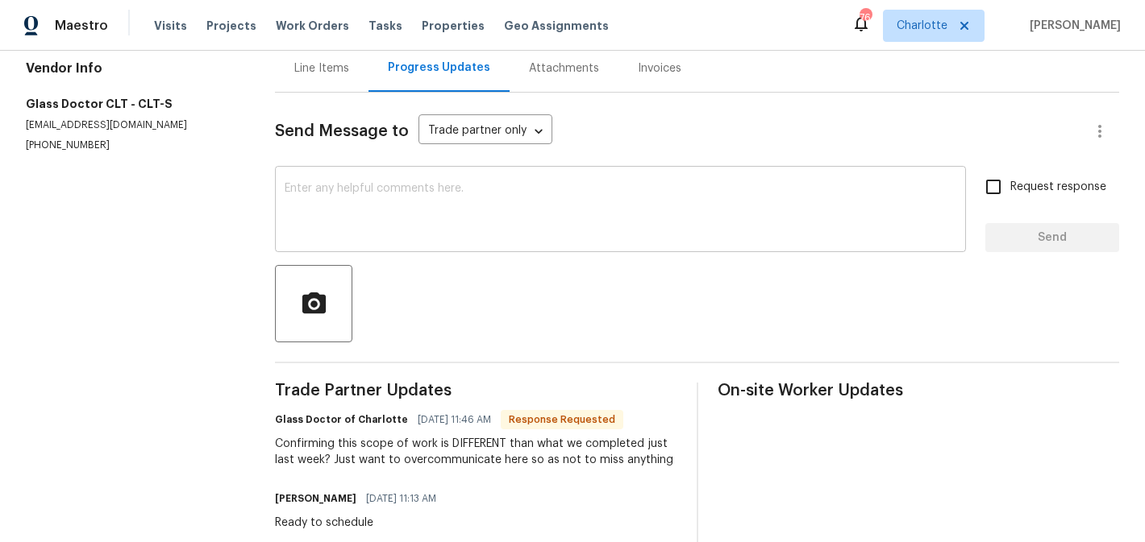
click at [418, 230] on textarea at bounding box center [620, 211] width 671 height 56
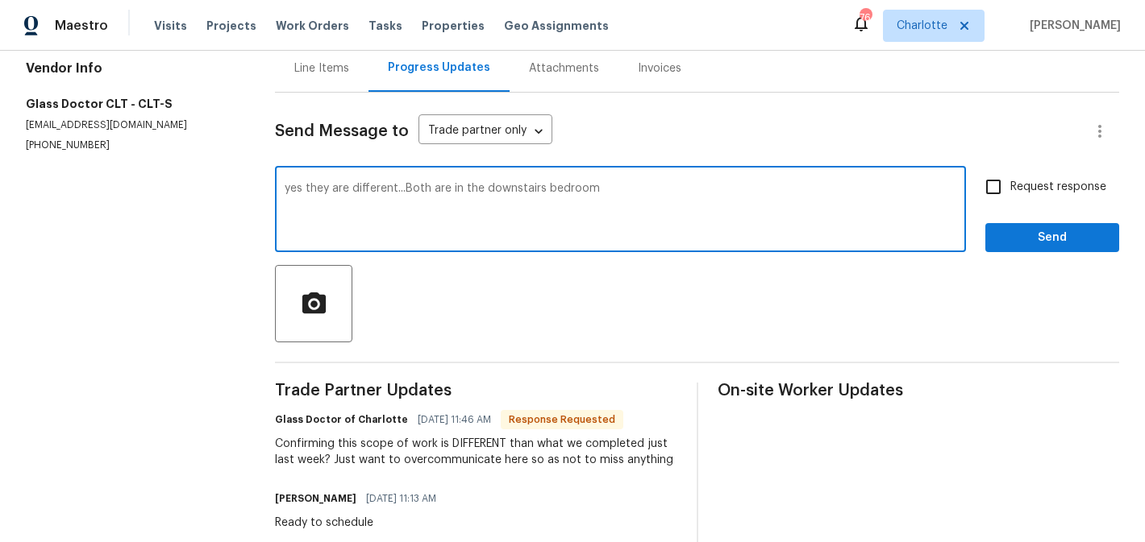
type textarea "yes they are different...Both are in the downstairs bedroom"
click at [1067, 196] on span "Request response" at bounding box center [1058, 187] width 96 height 17
click at [1010, 197] on input "Request response" at bounding box center [993, 187] width 34 height 34
checkbox input "true"
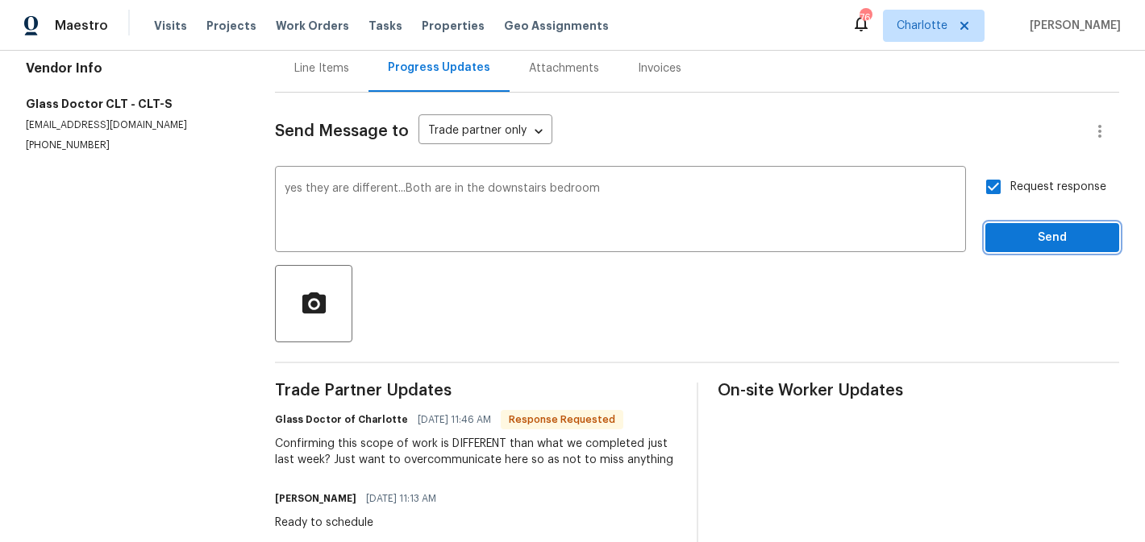
click at [1050, 247] on span "Send" at bounding box center [1052, 238] width 108 height 20
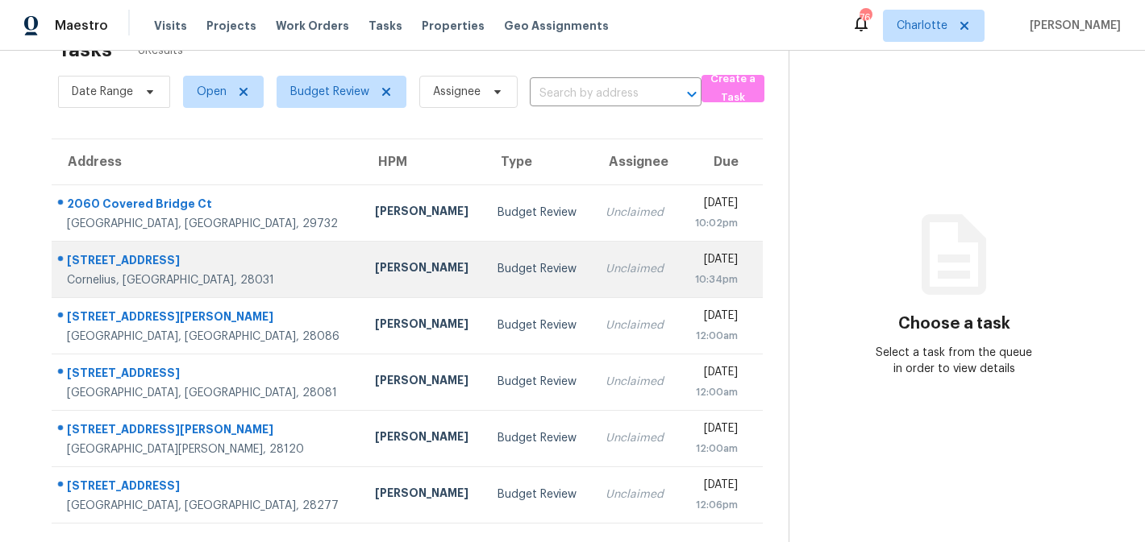
scroll to position [51, 0]
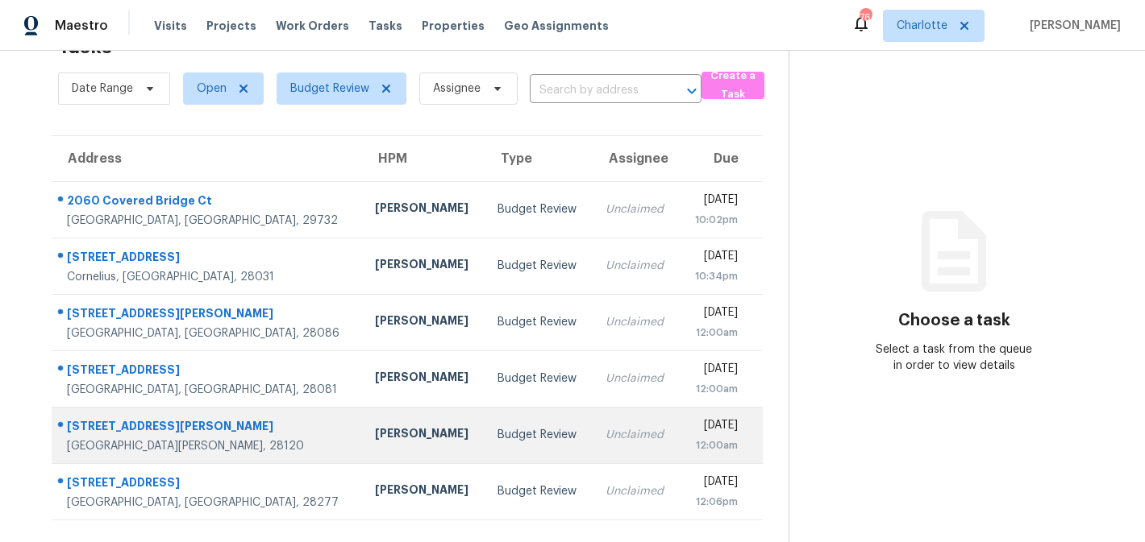
click at [484, 446] on td "Budget Review" at bounding box center [538, 435] width 108 height 56
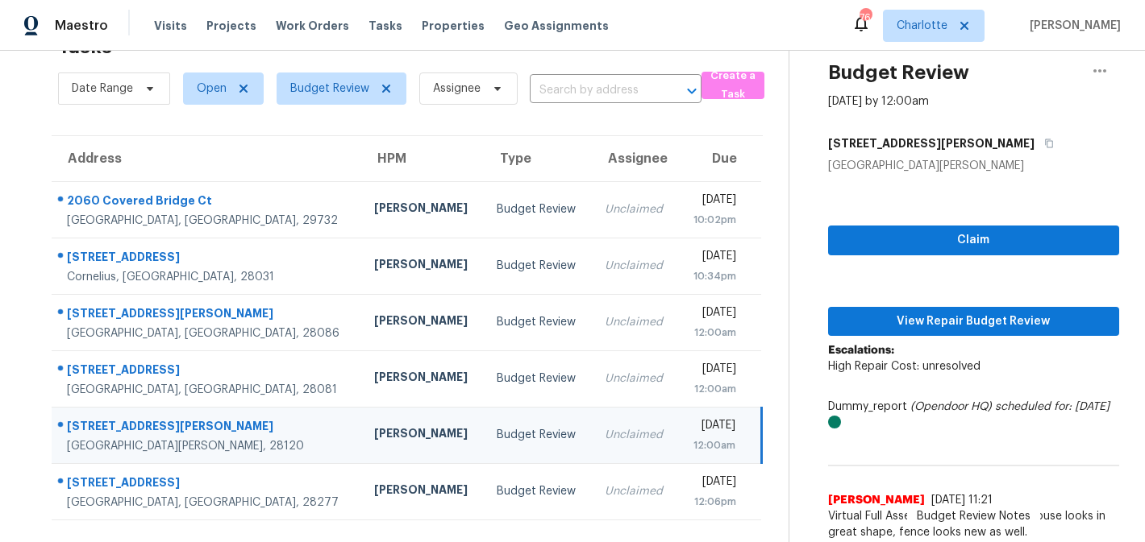
scroll to position [57, 0]
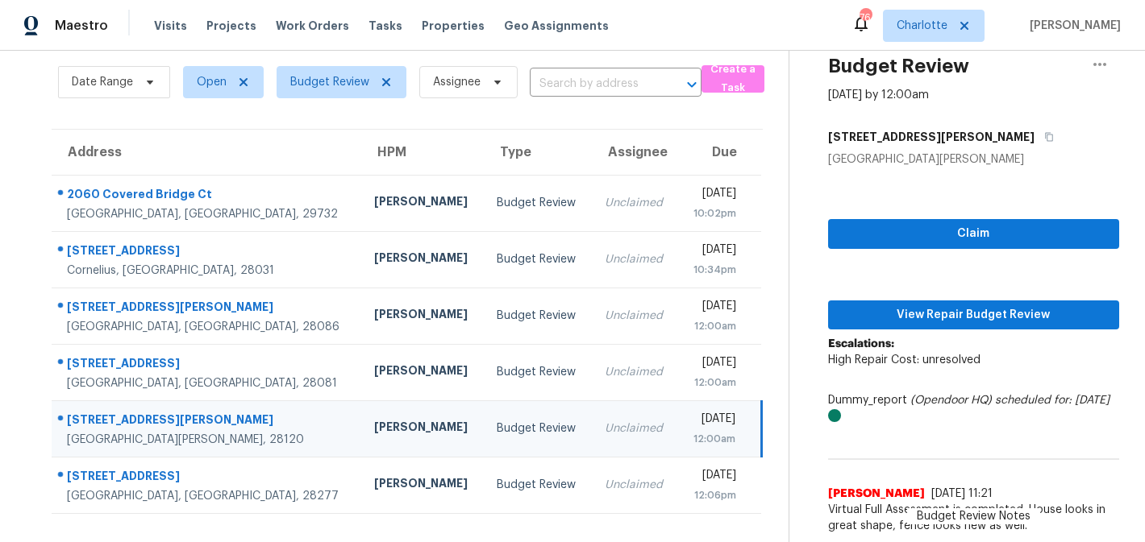
click at [592, 434] on td "Unclaimed" at bounding box center [635, 429] width 86 height 56
click at [973, 237] on span "Claim" at bounding box center [973, 234] width 265 height 20
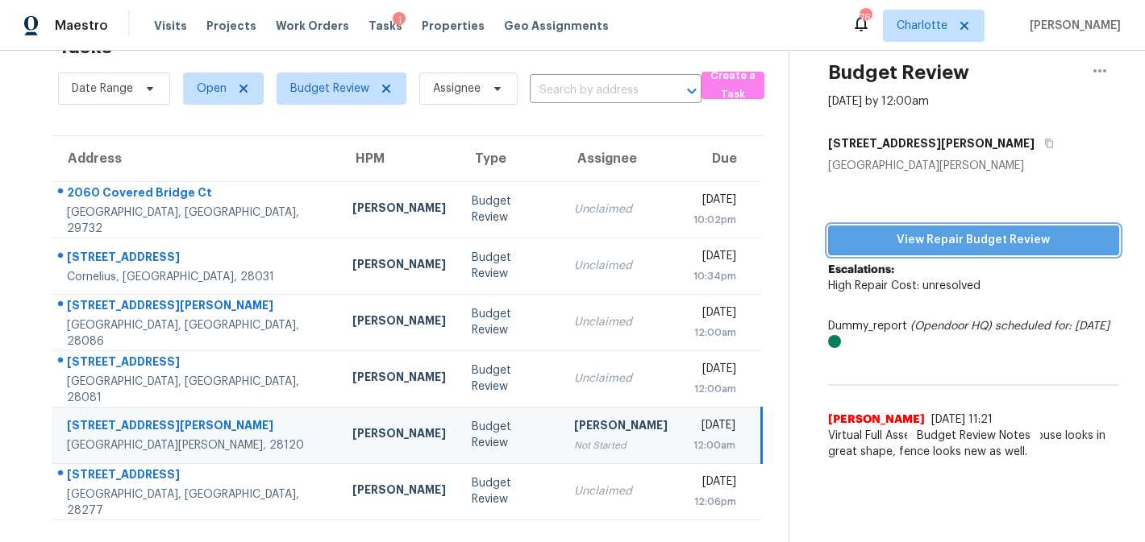
click at [981, 243] on span "View Repair Budget Review" at bounding box center [973, 241] width 265 height 20
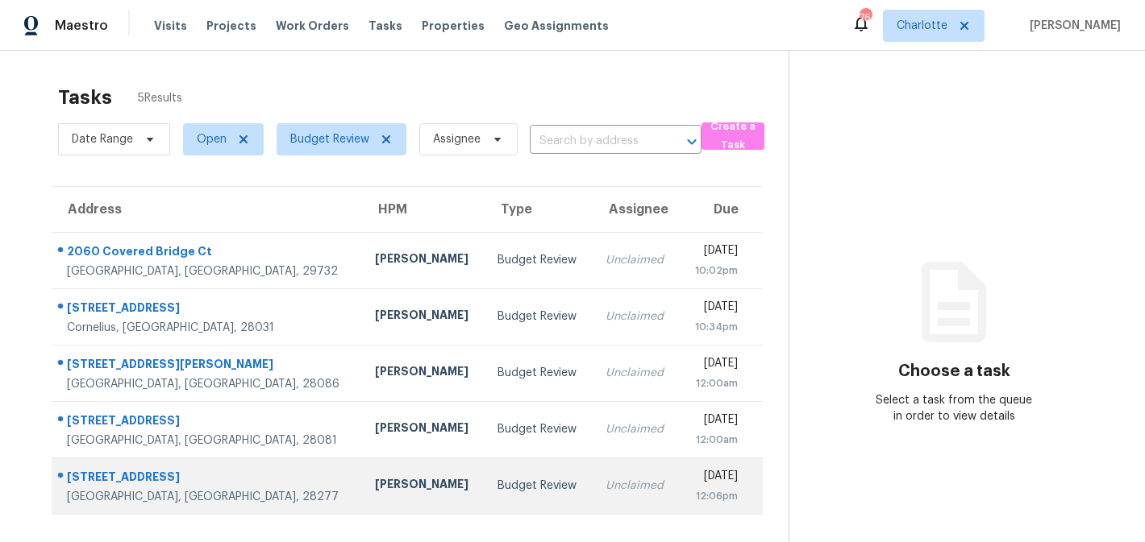
click at [497, 486] on div "Budget Review" at bounding box center [538, 486] width 82 height 16
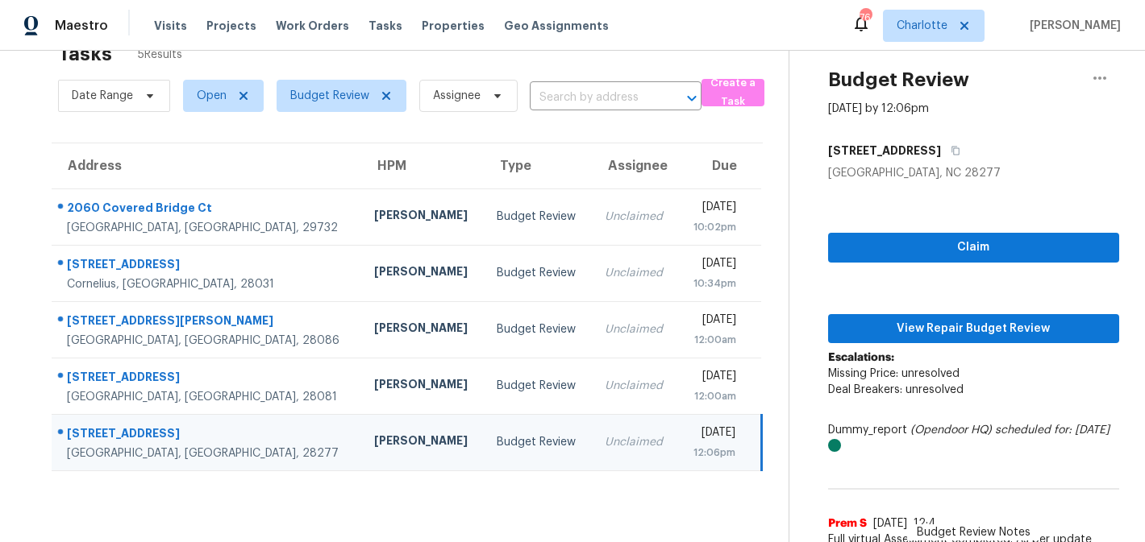
scroll to position [73, 0]
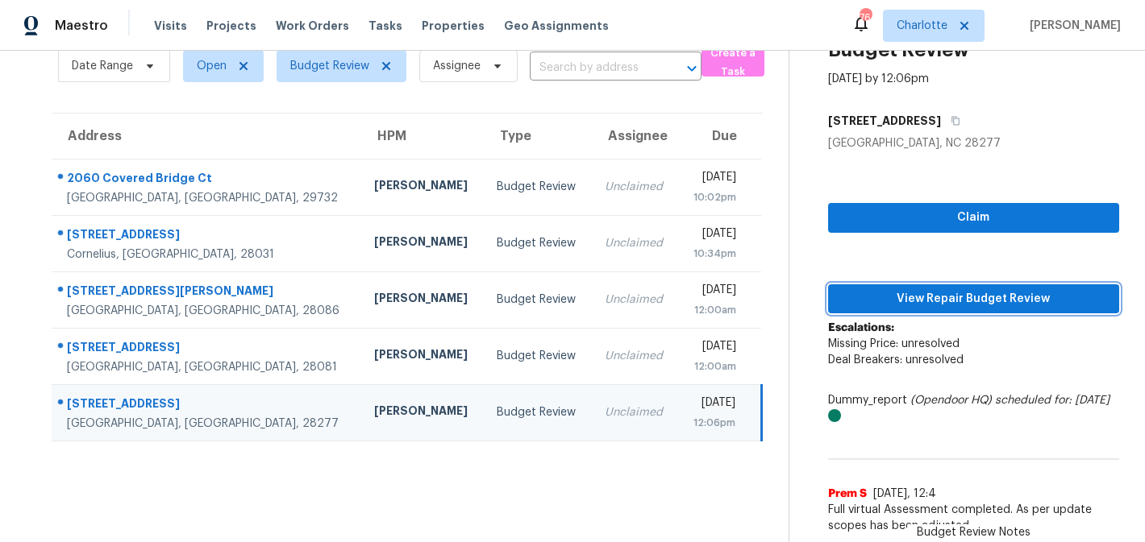
click at [940, 294] on span "View Repair Budget Review" at bounding box center [973, 299] width 265 height 20
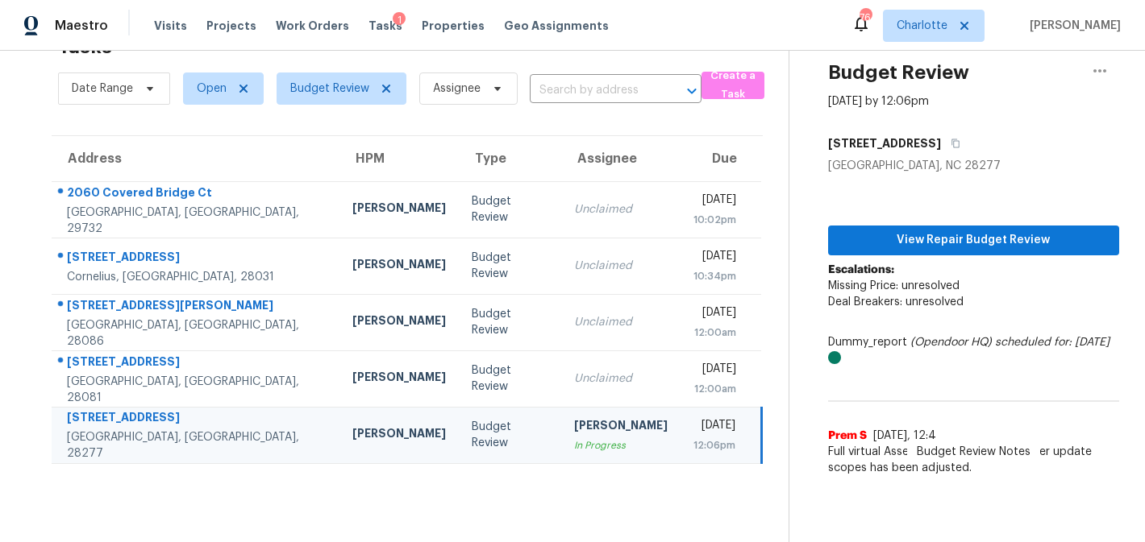
scroll to position [51, 0]
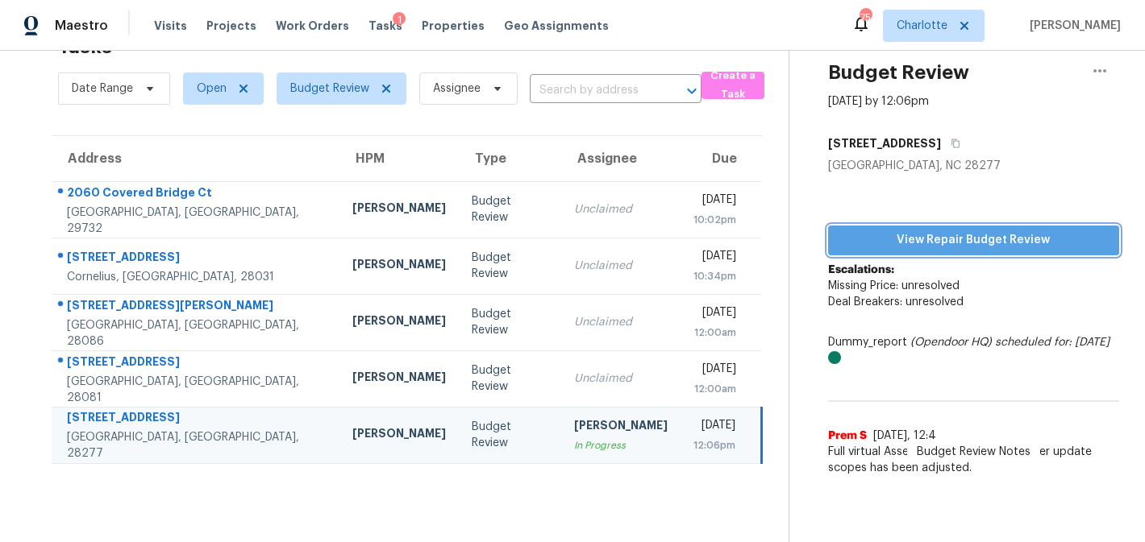
click at [897, 231] on span "View Repair Budget Review" at bounding box center [973, 241] width 265 height 20
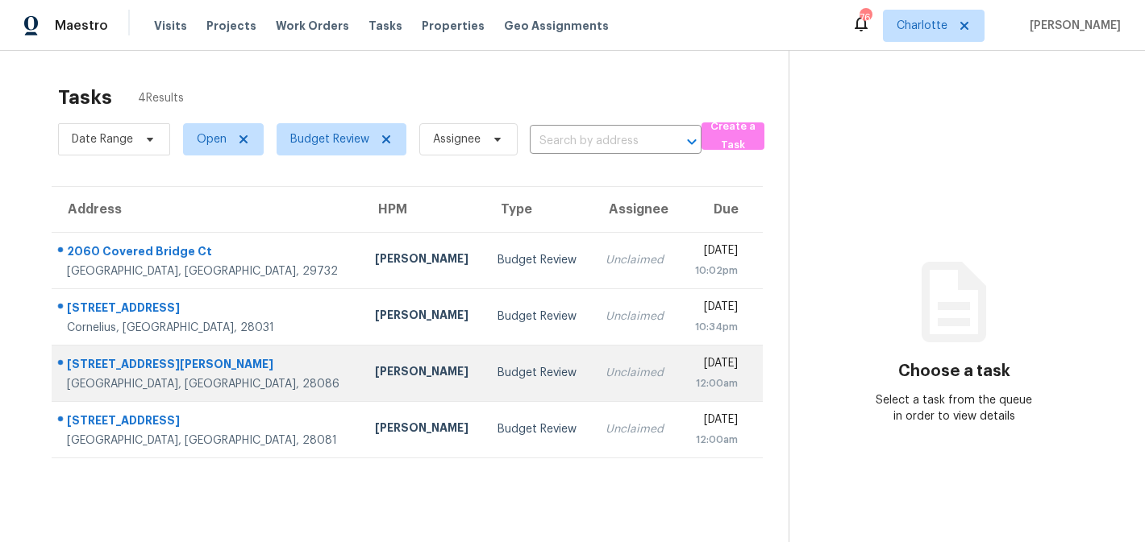
click at [484, 359] on td "Budget Review" at bounding box center [538, 373] width 108 height 56
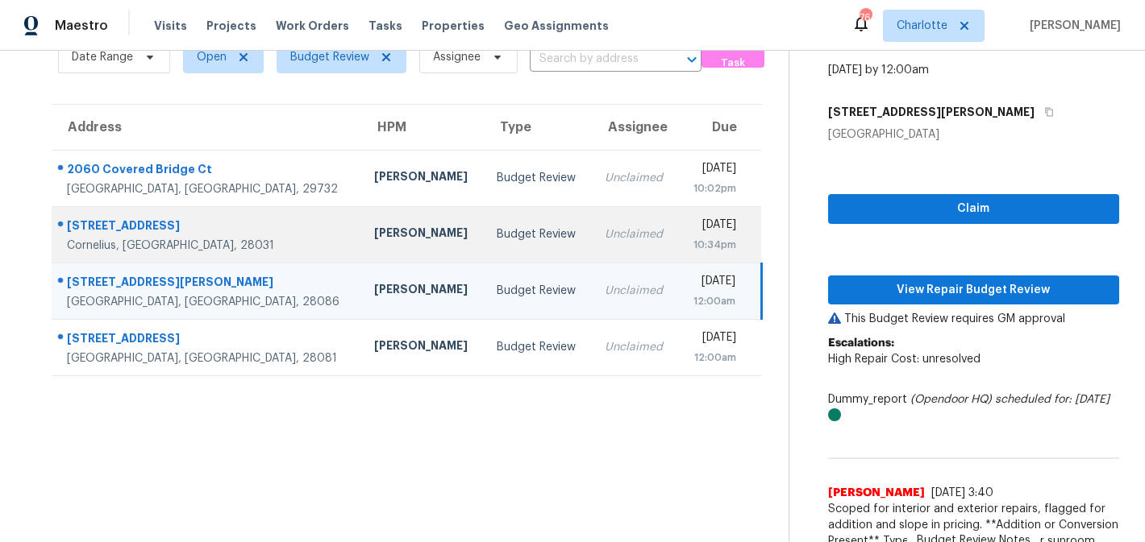
scroll to position [75, 0]
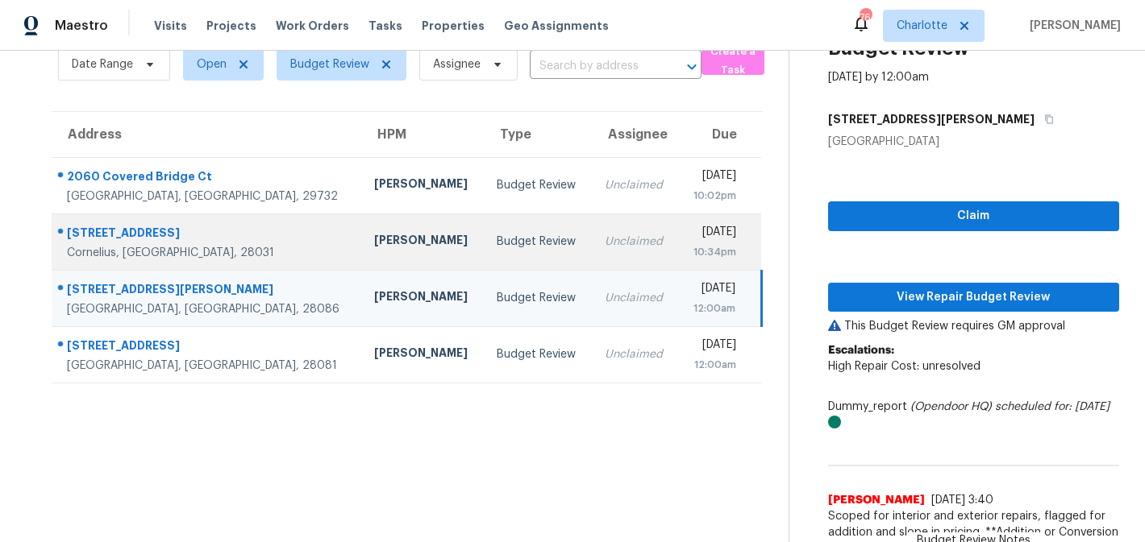
click at [484, 230] on td "Budget Review" at bounding box center [538, 242] width 108 height 56
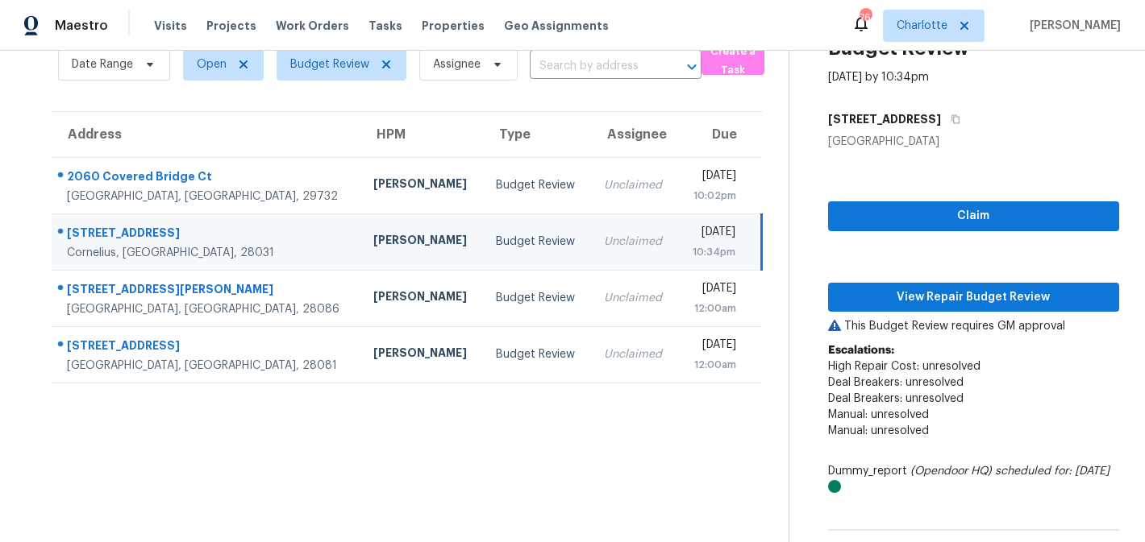
scroll to position [178, 0]
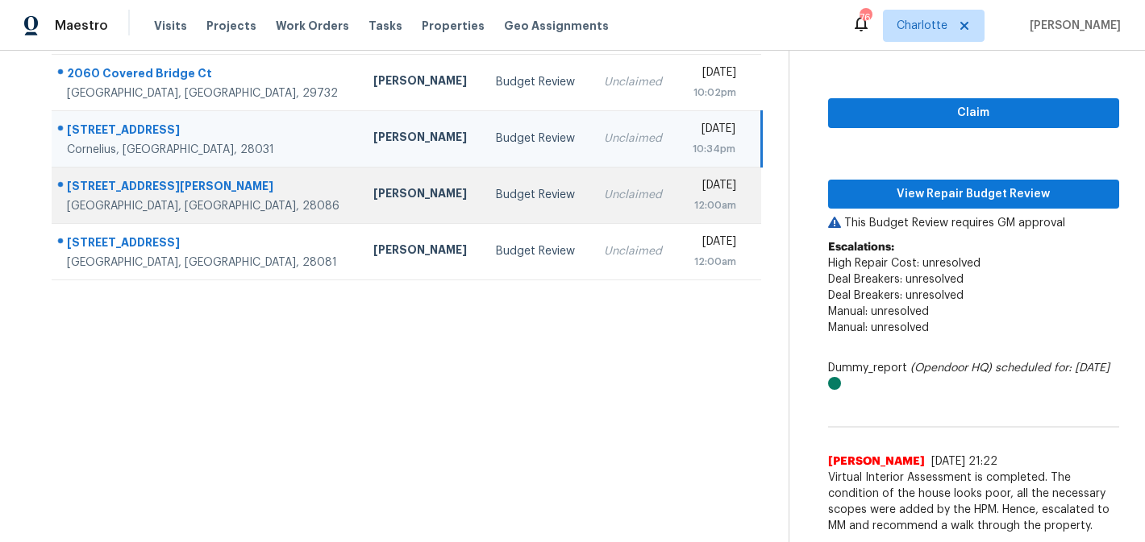
click at [488, 197] on td "Budget Review" at bounding box center [537, 195] width 108 height 56
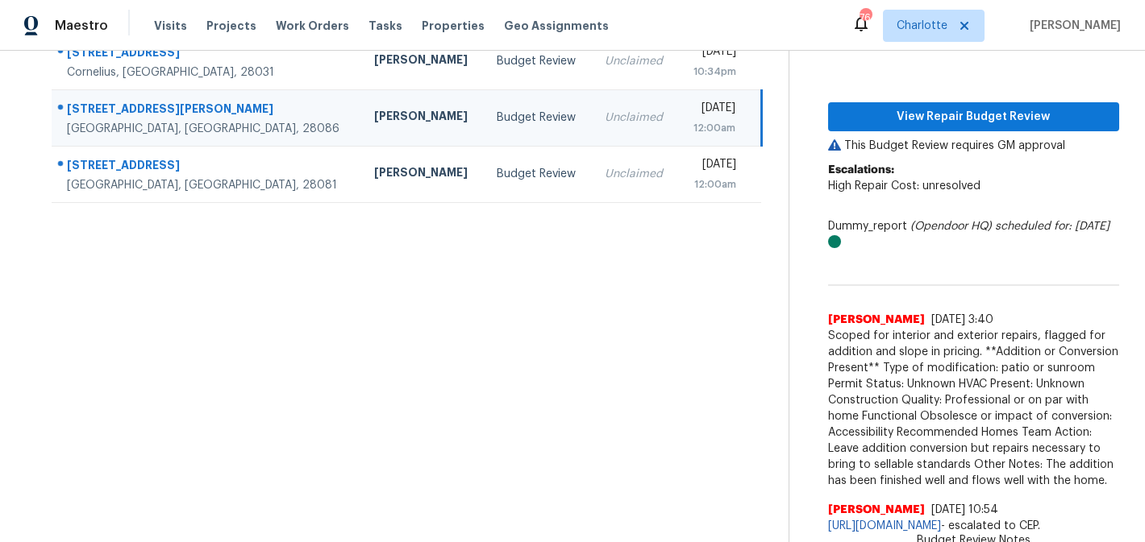
scroll to position [6, 0]
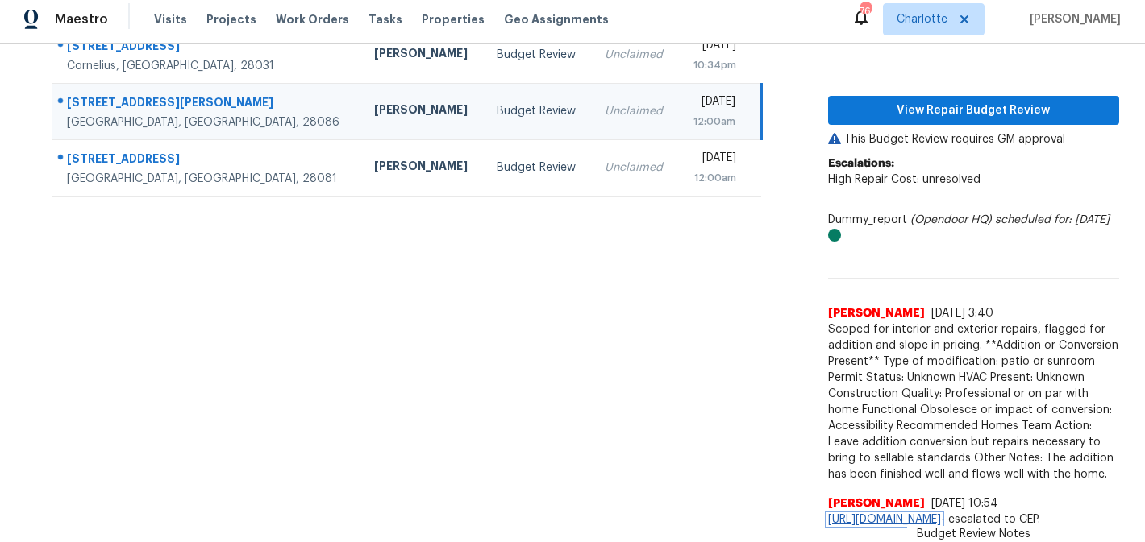
click at [941, 514] on link "https://opendoor.slack.com/archives/C013EES7VQB/p1756133633044849" at bounding box center [884, 519] width 113 height 11
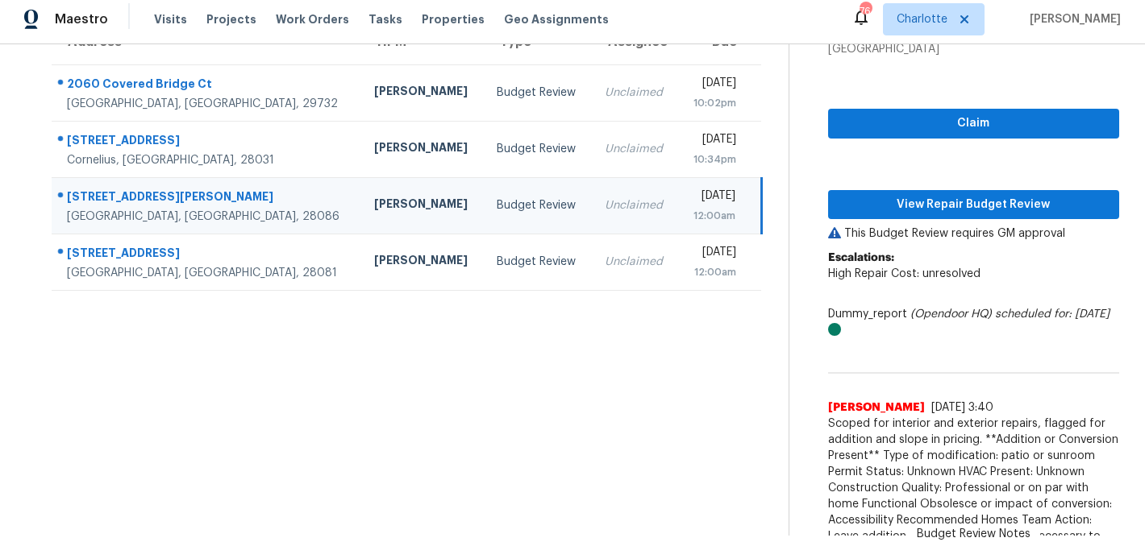
scroll to position [0, 0]
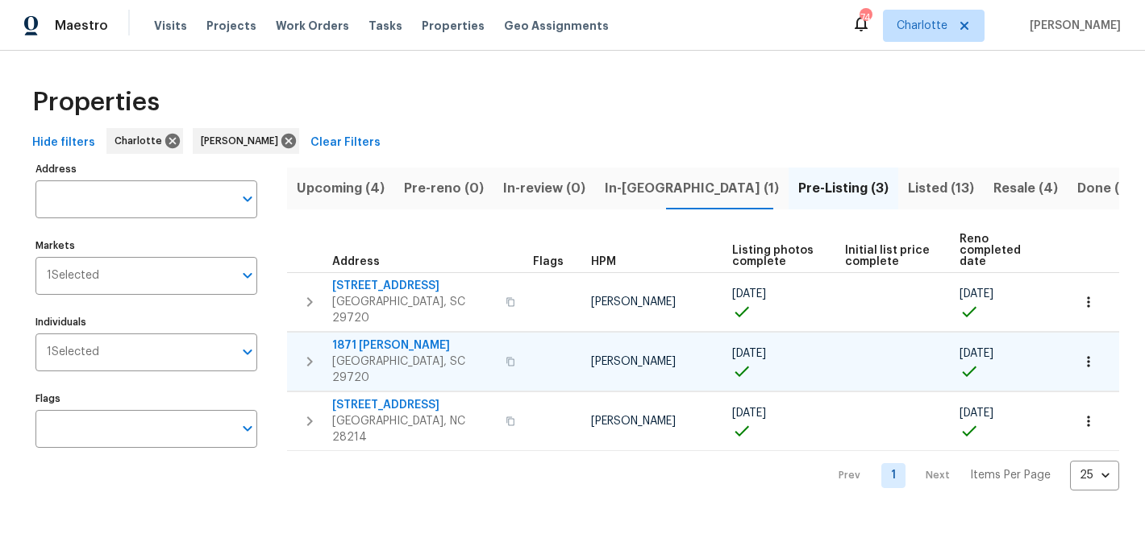
click at [353, 338] on span "1871 Tara Trl" at bounding box center [414, 346] width 164 height 16
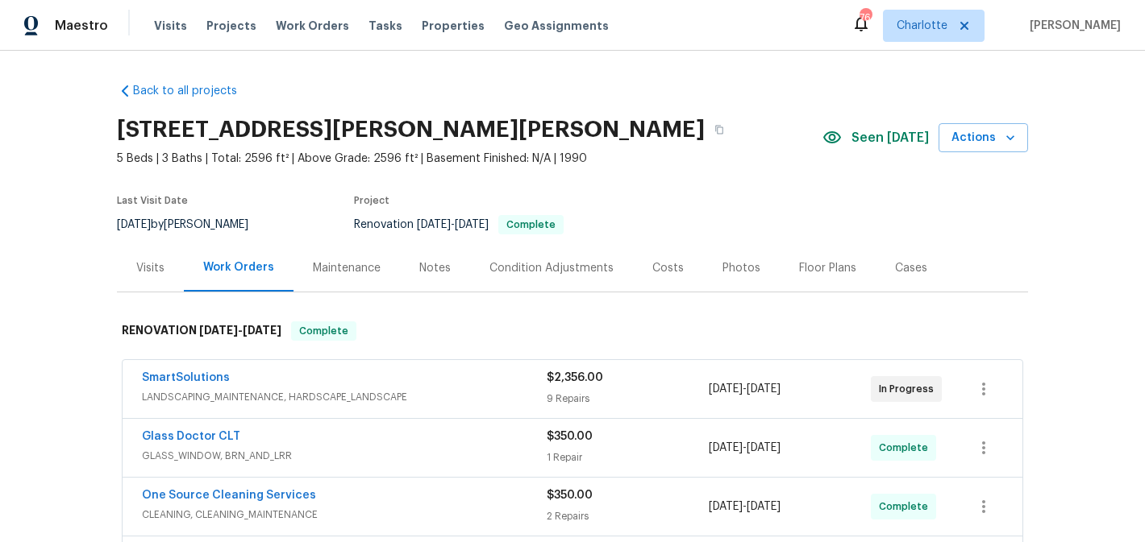
click at [846, 263] on div "Floor Plans" at bounding box center [827, 268] width 57 height 16
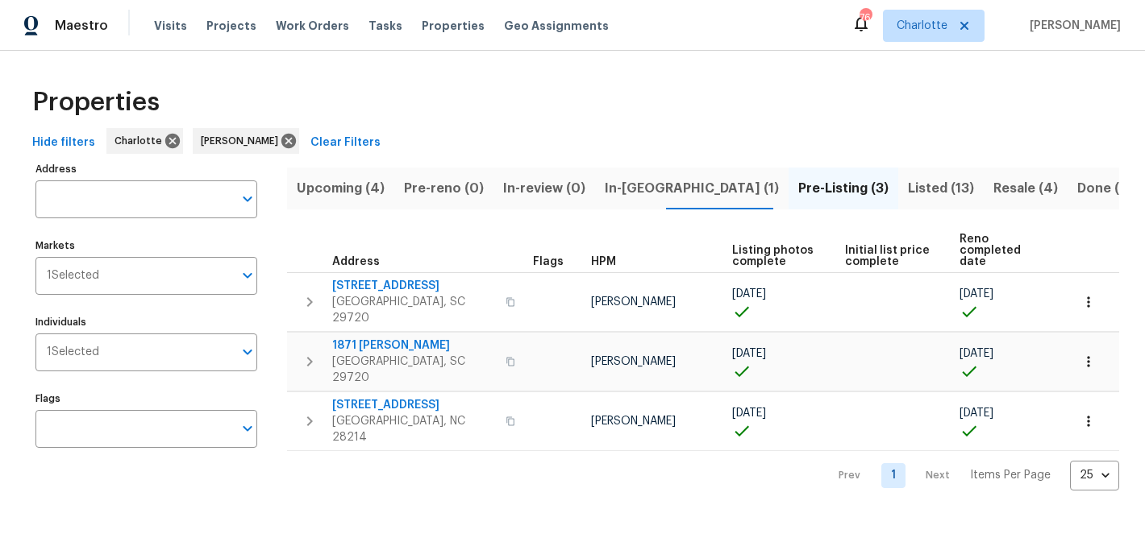
click at [993, 188] on span "Resale (4)" at bounding box center [1025, 188] width 64 height 23
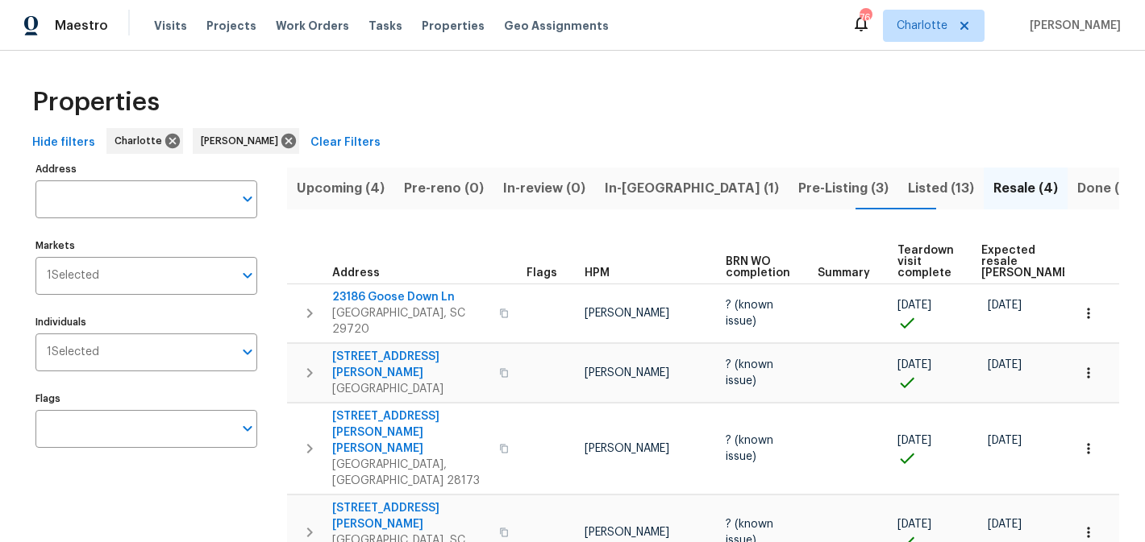
click at [908, 193] on span "Listed (13)" at bounding box center [941, 188] width 66 height 23
